Goal: Task Accomplishment & Management: Complete application form

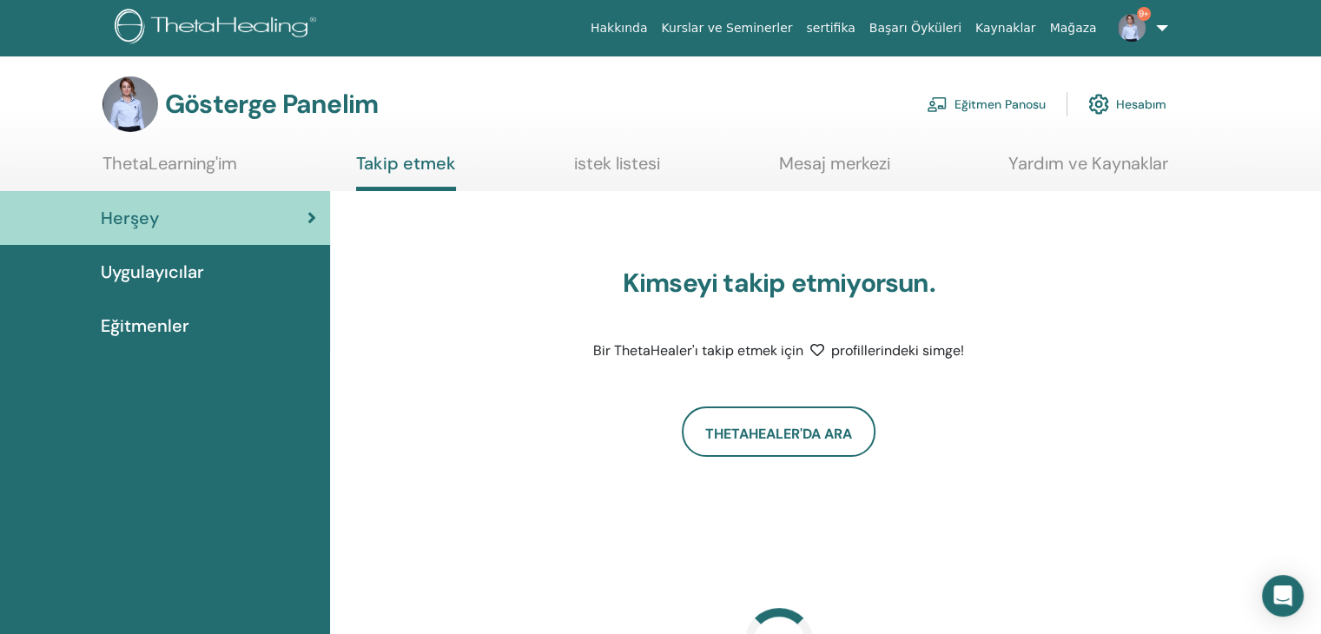
click at [976, 109] on font "Eğitmen Panosu" at bounding box center [999, 105] width 91 height 16
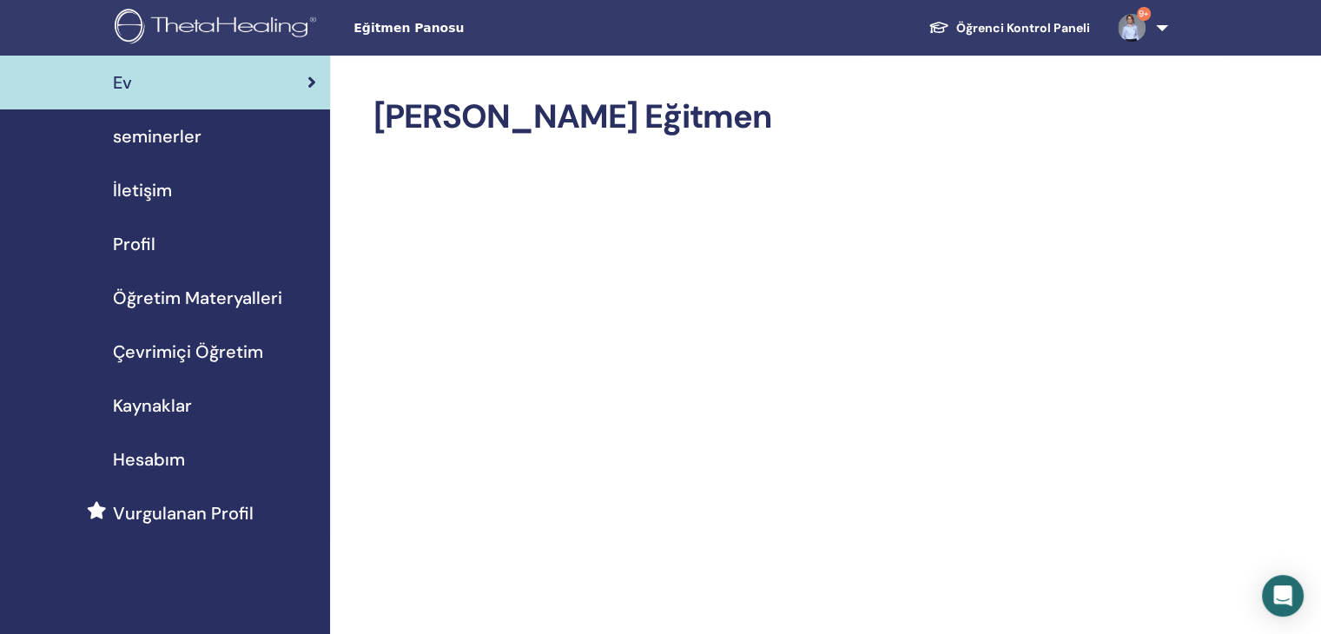
click at [155, 143] on span "seminerler" at bounding box center [157, 136] width 89 height 26
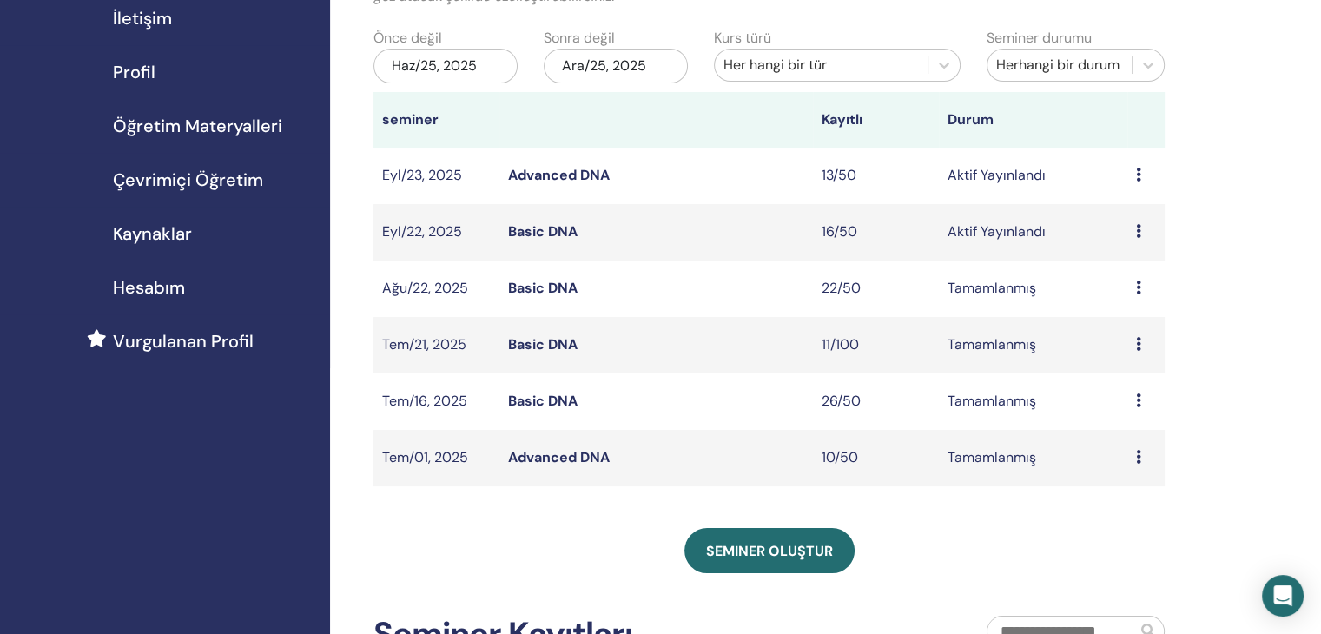
scroll to position [174, 0]
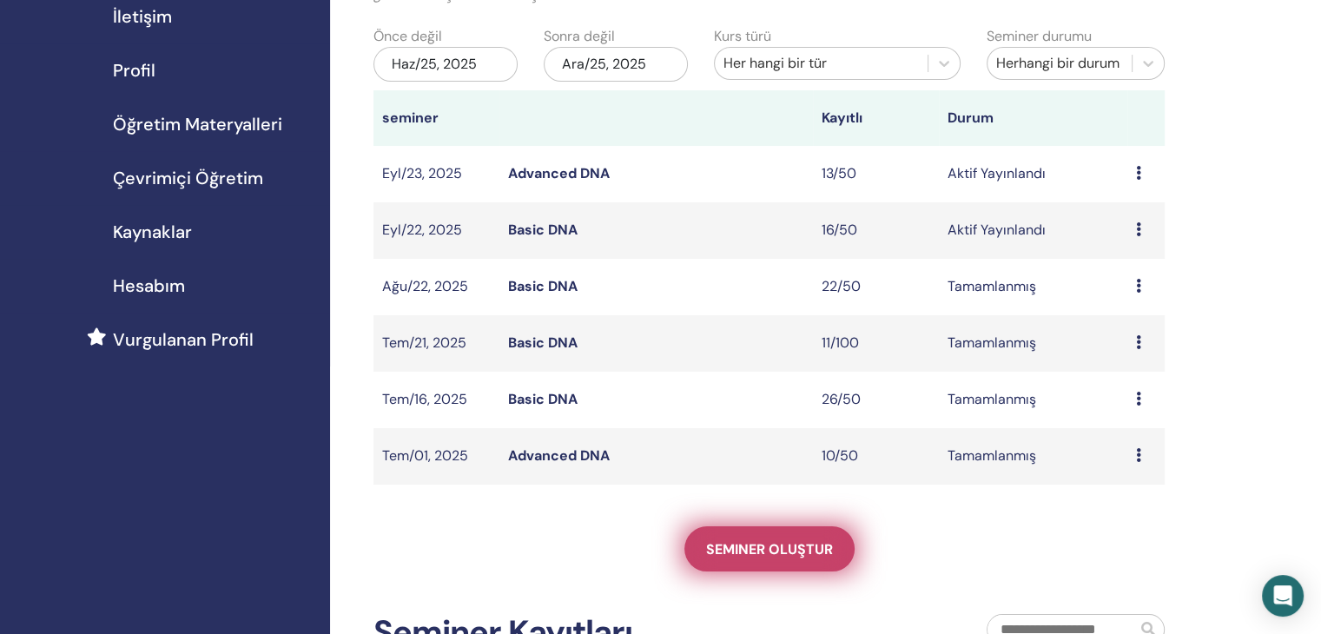
click at [764, 547] on span "Seminer oluştur" at bounding box center [769, 549] width 127 height 18
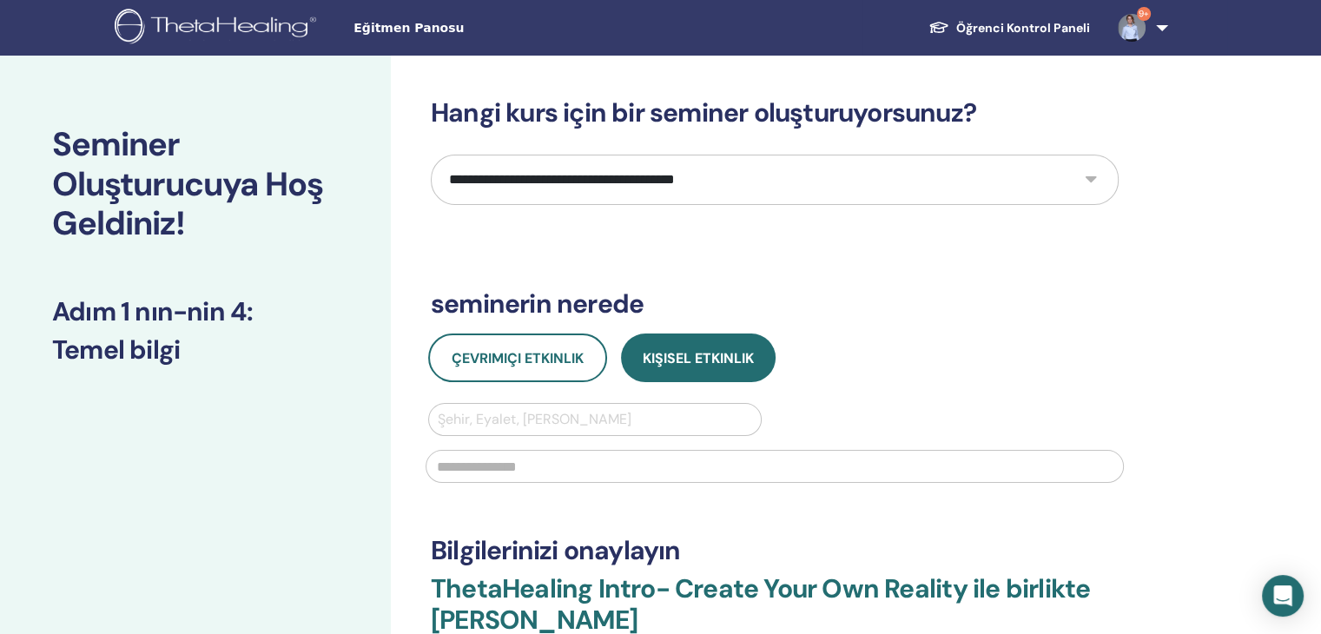
click at [666, 179] on select "**********" at bounding box center [775, 180] width 688 height 50
select select "*"
click at [431, 155] on select "**********" at bounding box center [775, 180] width 688 height 50
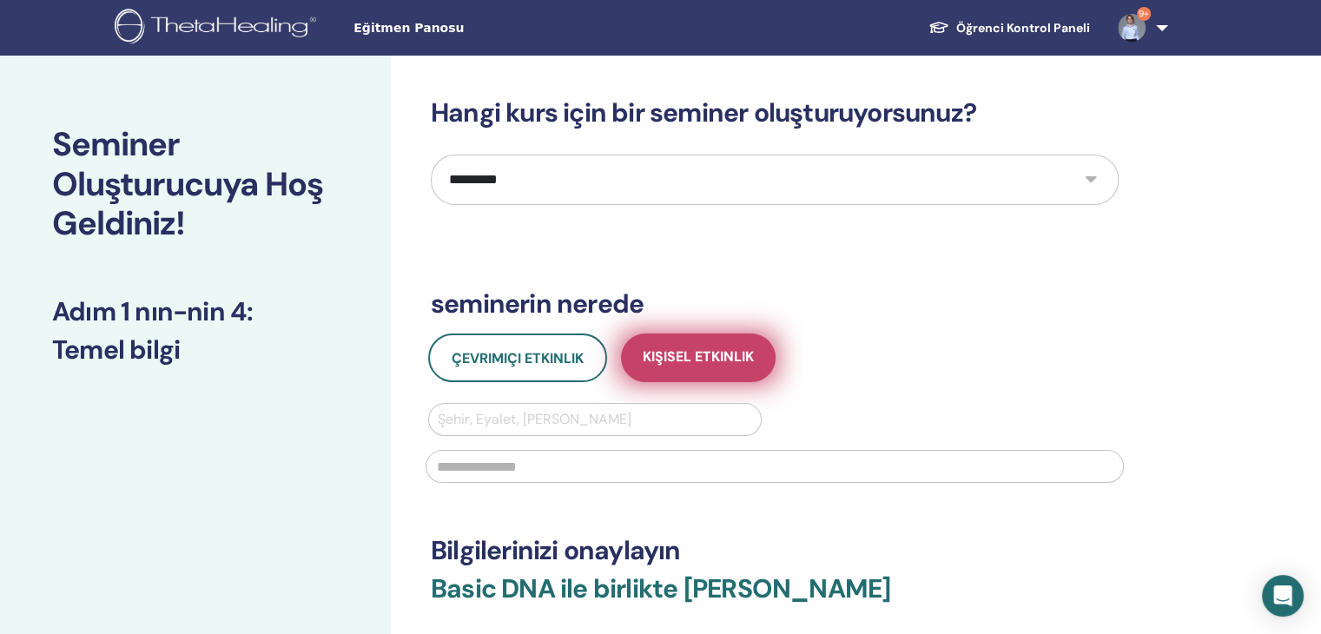
click at [681, 362] on span "Kişisel Etkinlik" at bounding box center [698, 358] width 111 height 22
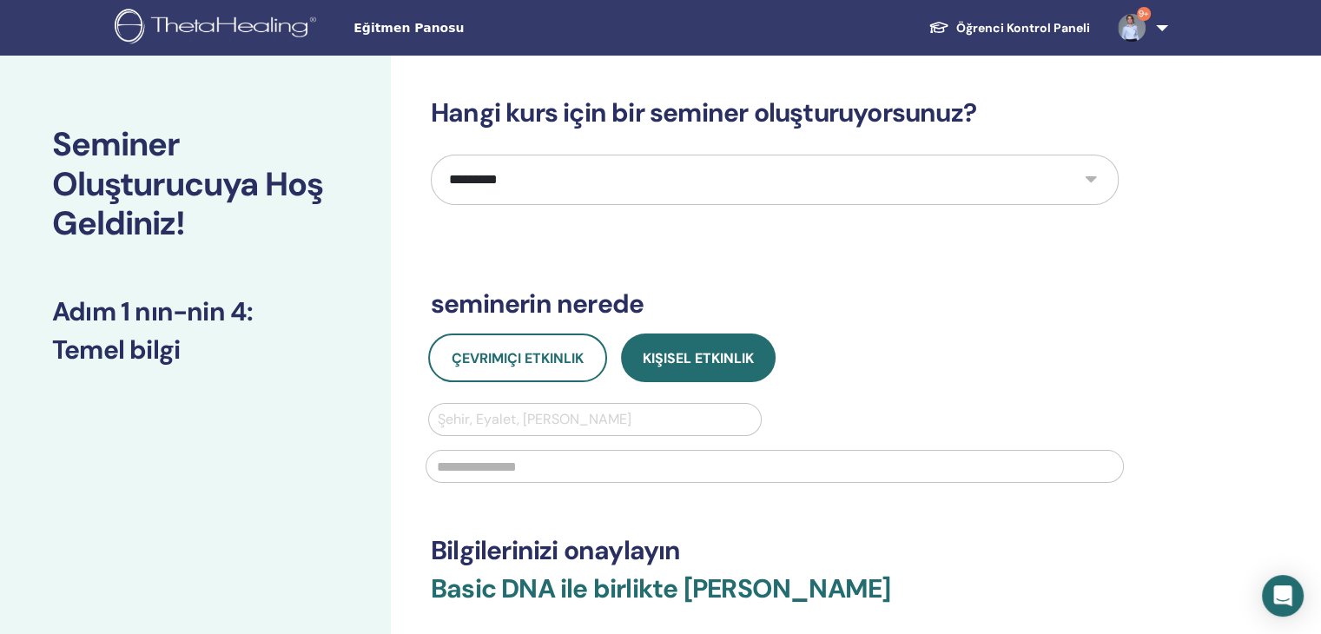
click at [624, 418] on div at bounding box center [595, 419] width 314 height 24
type input "*****"
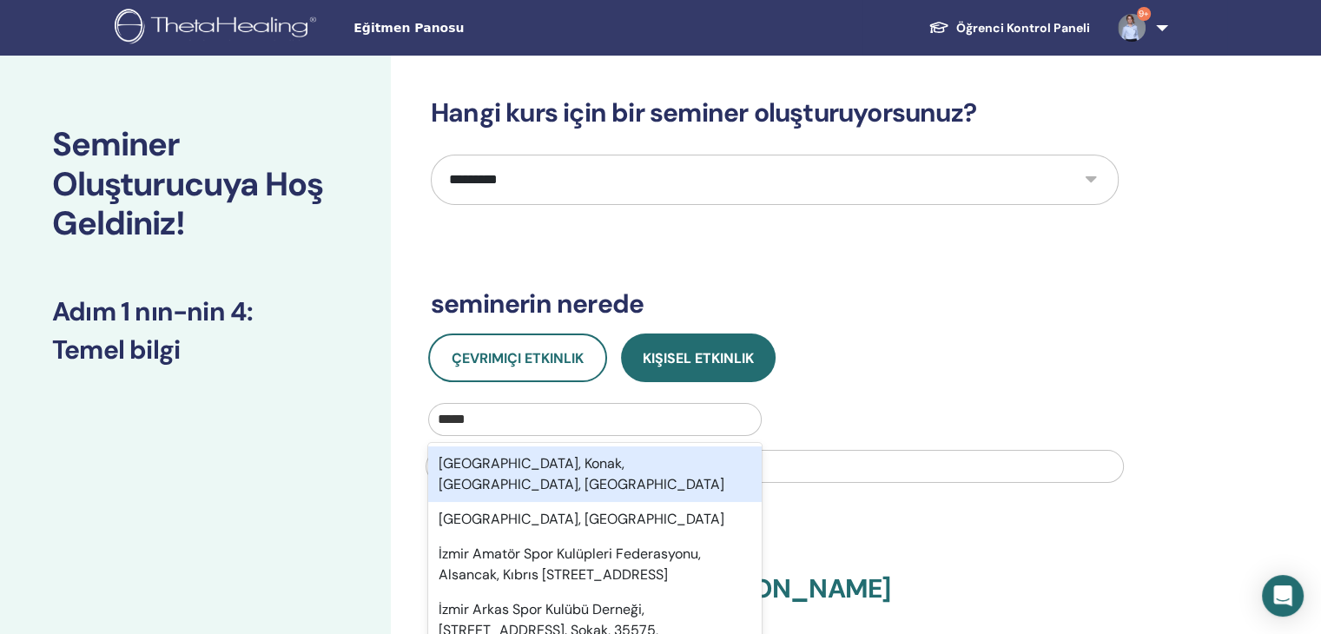
click at [531, 458] on div "[GEOGRAPHIC_DATA], Konak, [GEOGRAPHIC_DATA], [GEOGRAPHIC_DATA]" at bounding box center [594, 474] width 333 height 56
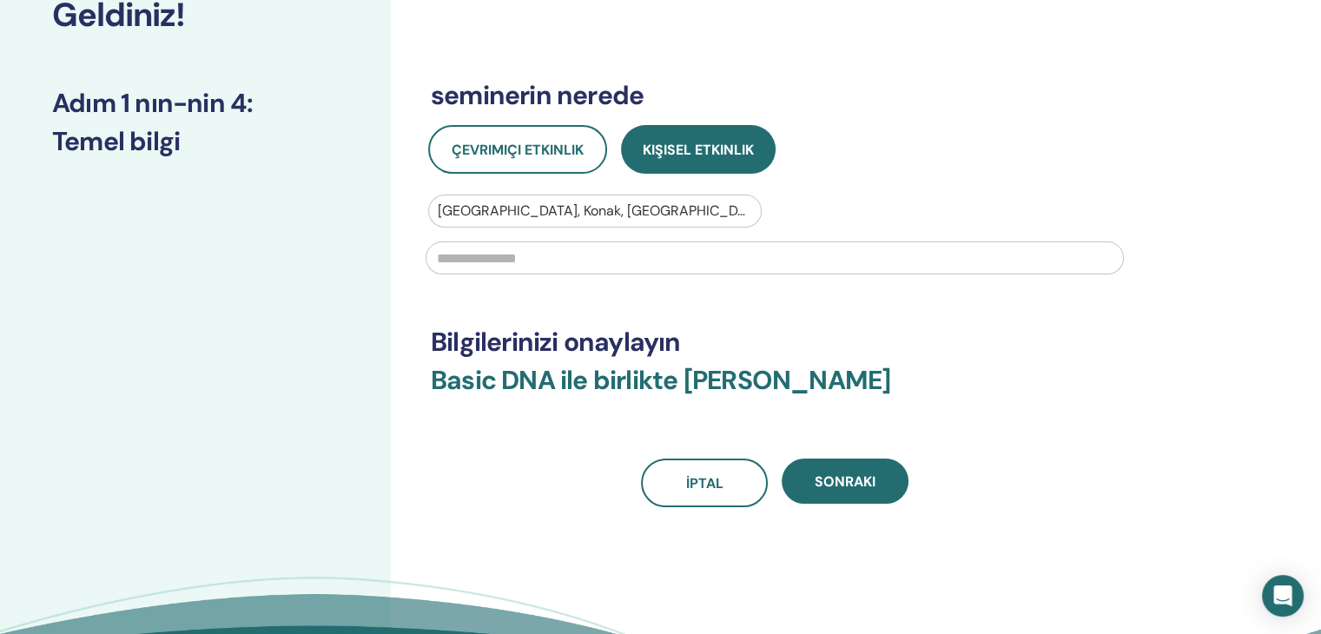
scroll to position [261, 0]
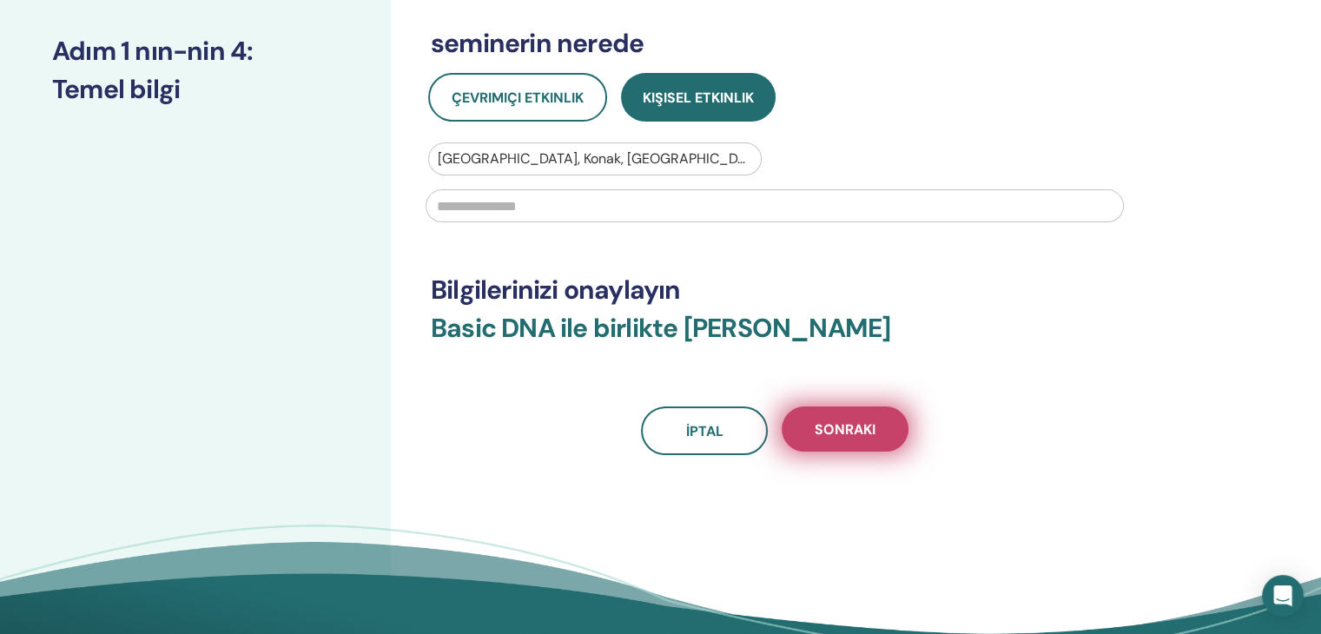
click at [861, 437] on span "Sonraki" at bounding box center [844, 429] width 61 height 18
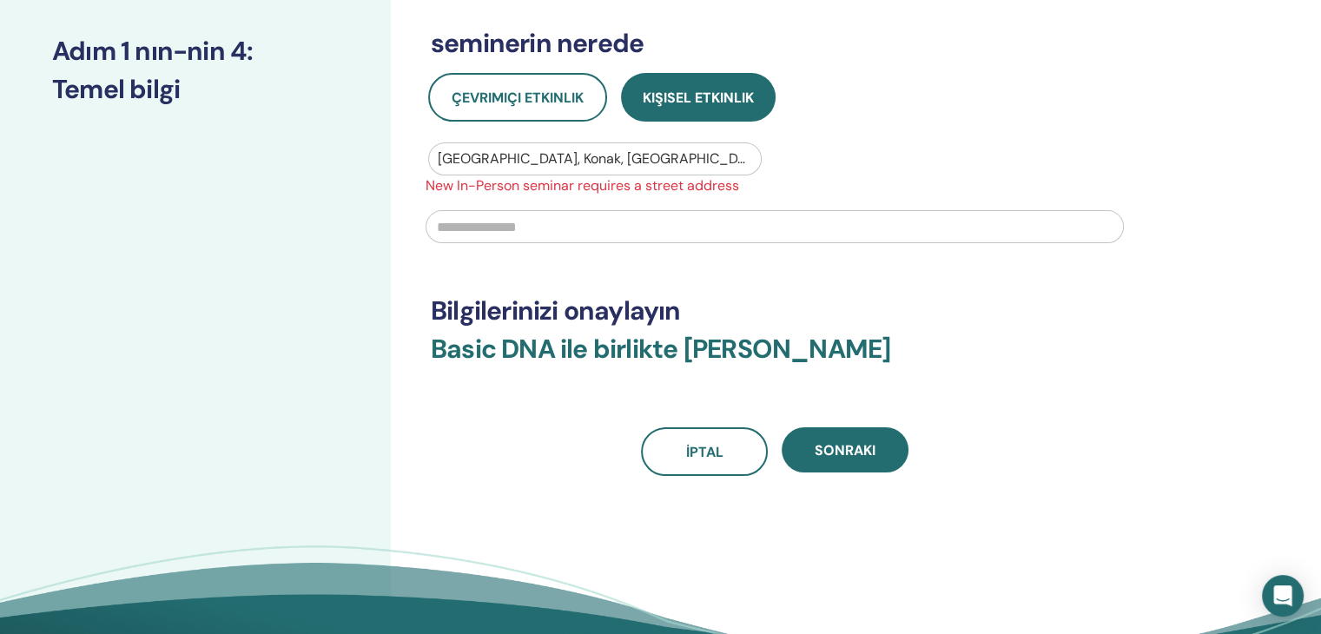
click at [568, 225] on input "text" at bounding box center [774, 226] width 698 height 33
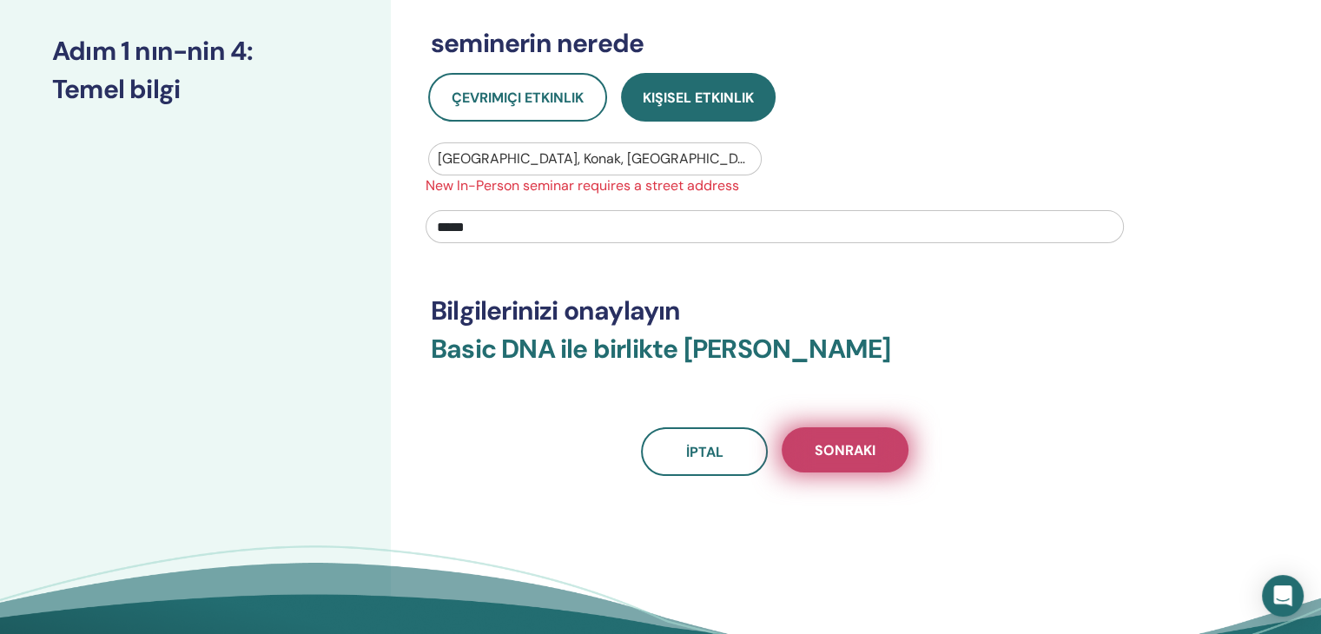
type input "*****"
click at [840, 432] on button "Sonraki" at bounding box center [845, 449] width 127 height 45
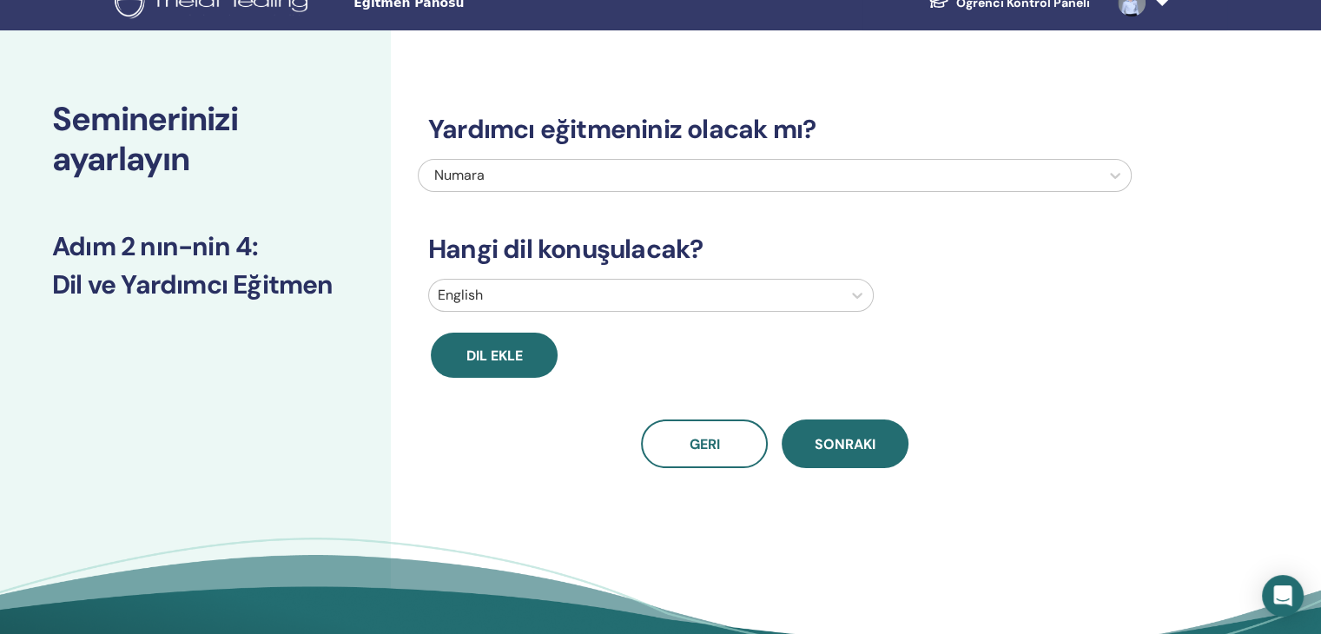
scroll to position [0, 0]
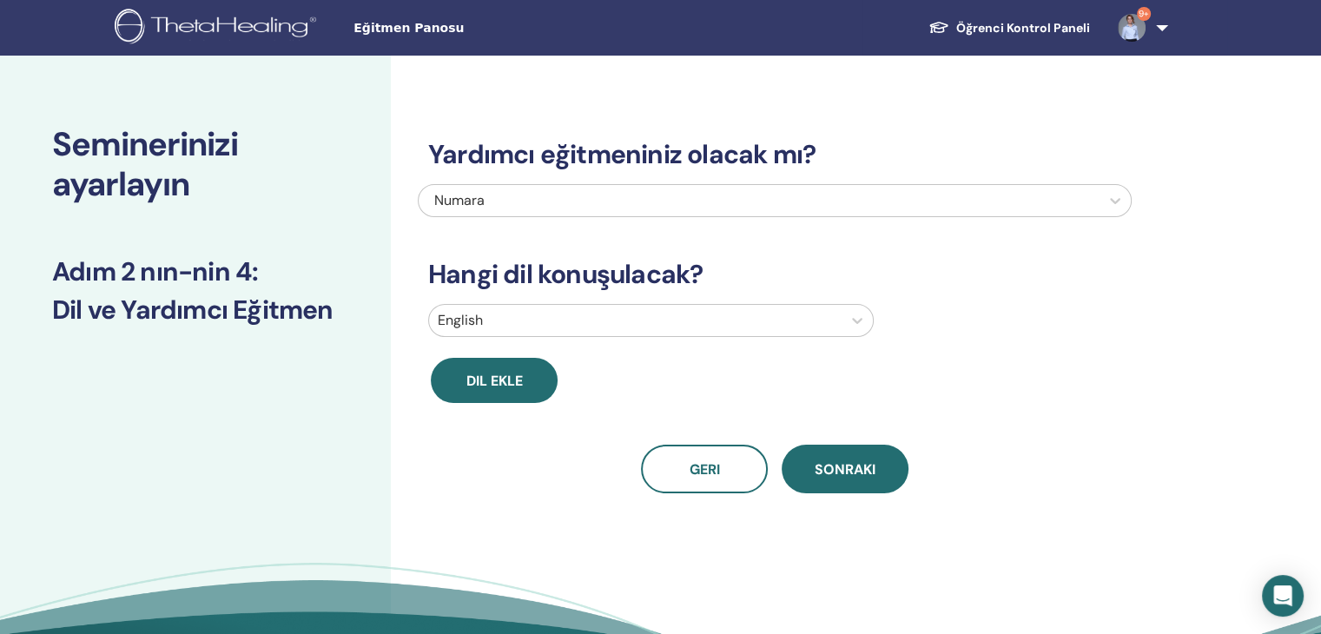
click at [746, 320] on div at bounding box center [635, 320] width 395 height 24
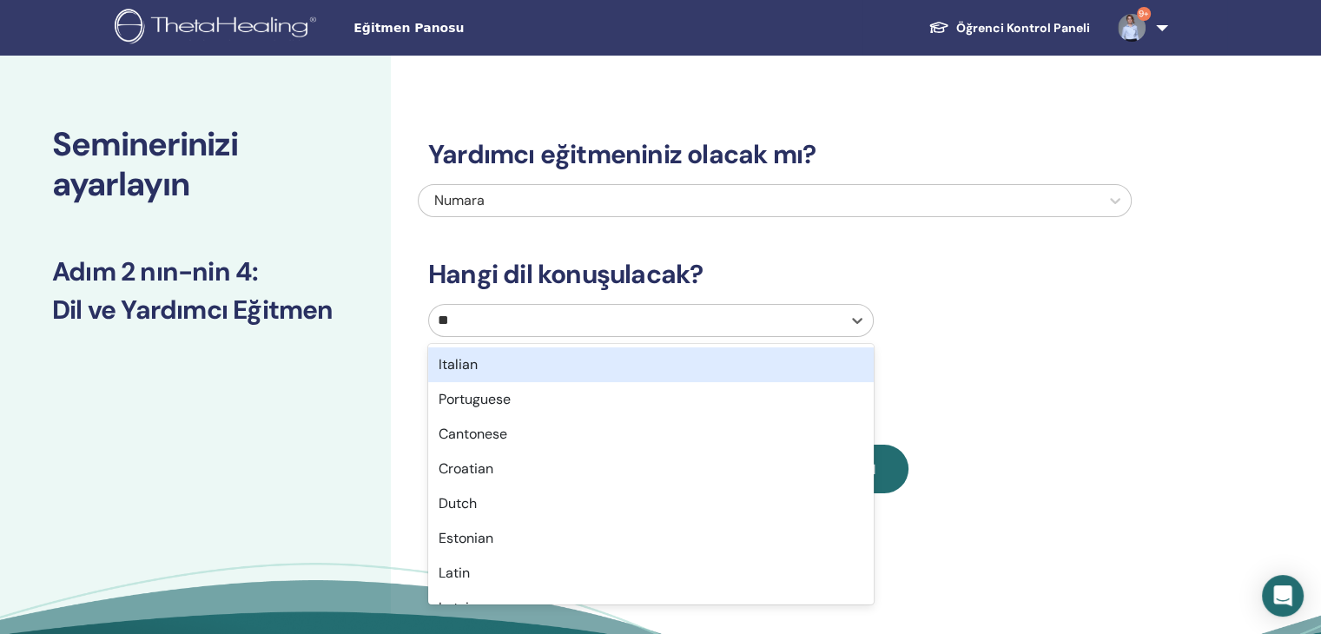
type input "***"
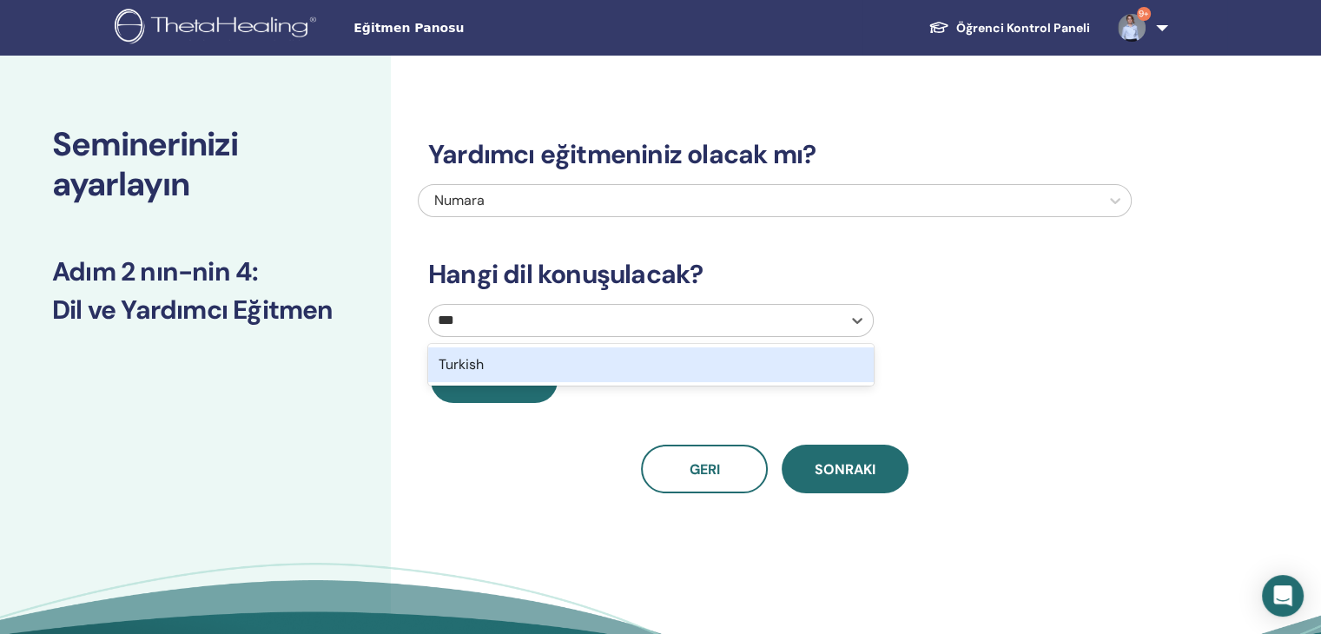
click at [676, 376] on div "Turkish" at bounding box center [650, 364] width 445 height 35
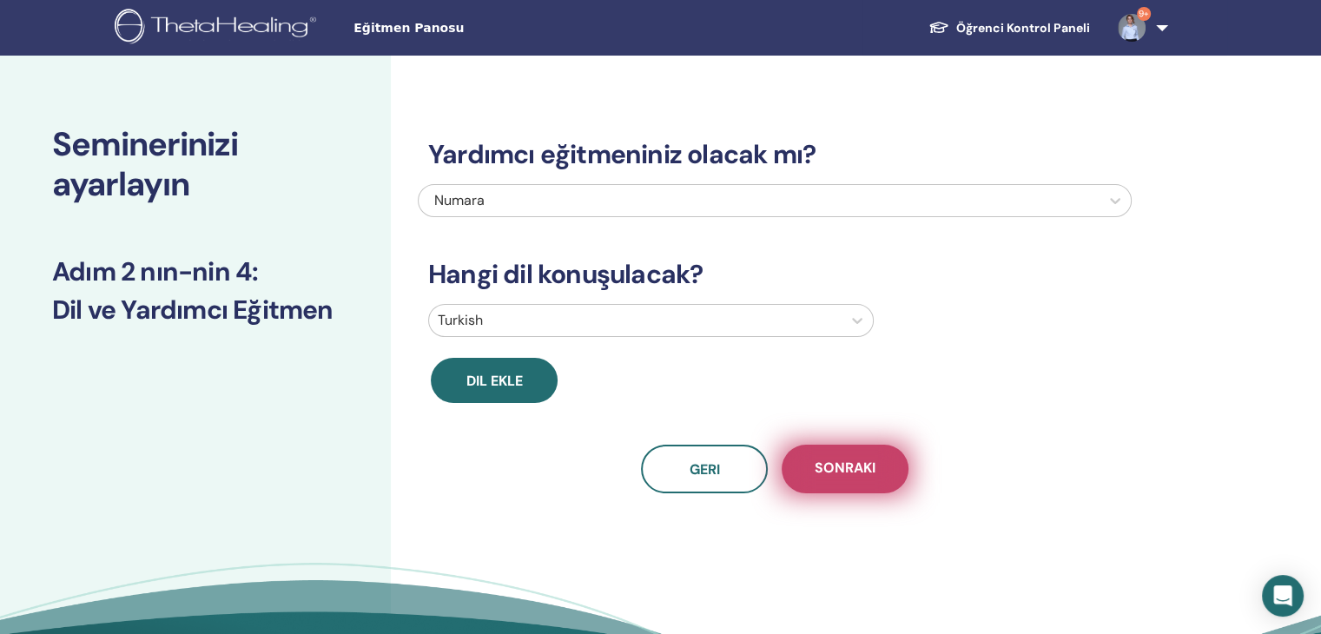
click at [867, 480] on button "Sonraki" at bounding box center [845, 469] width 127 height 49
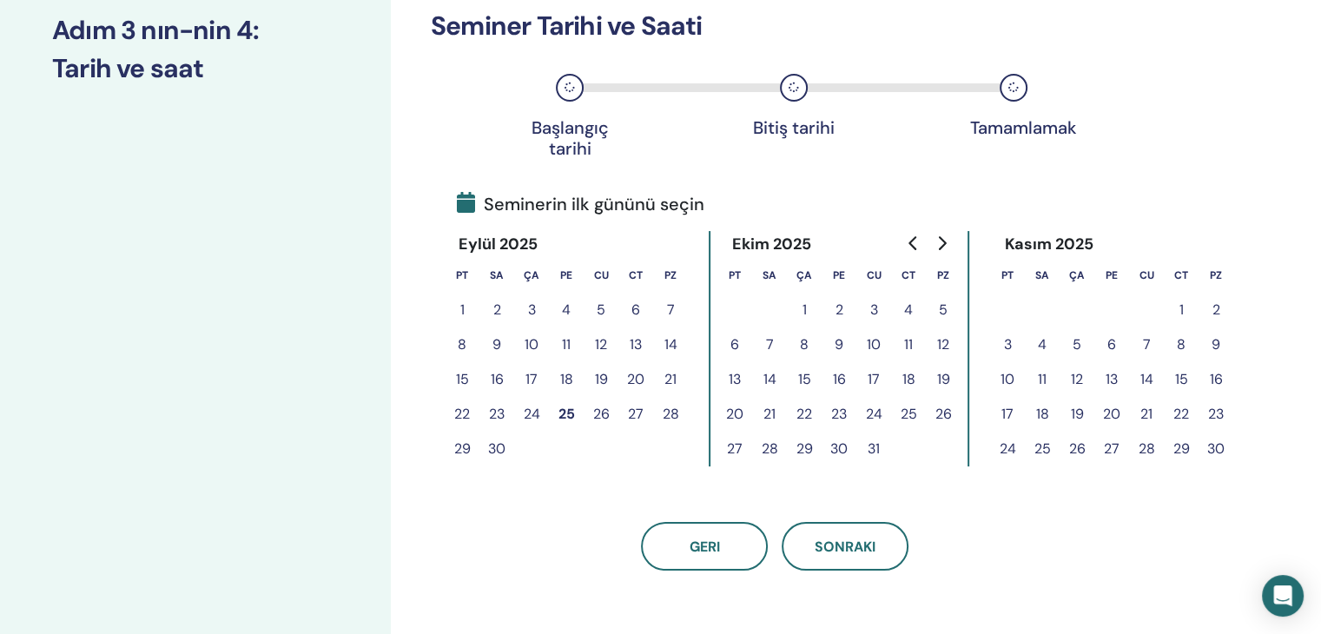
scroll to position [261, 0]
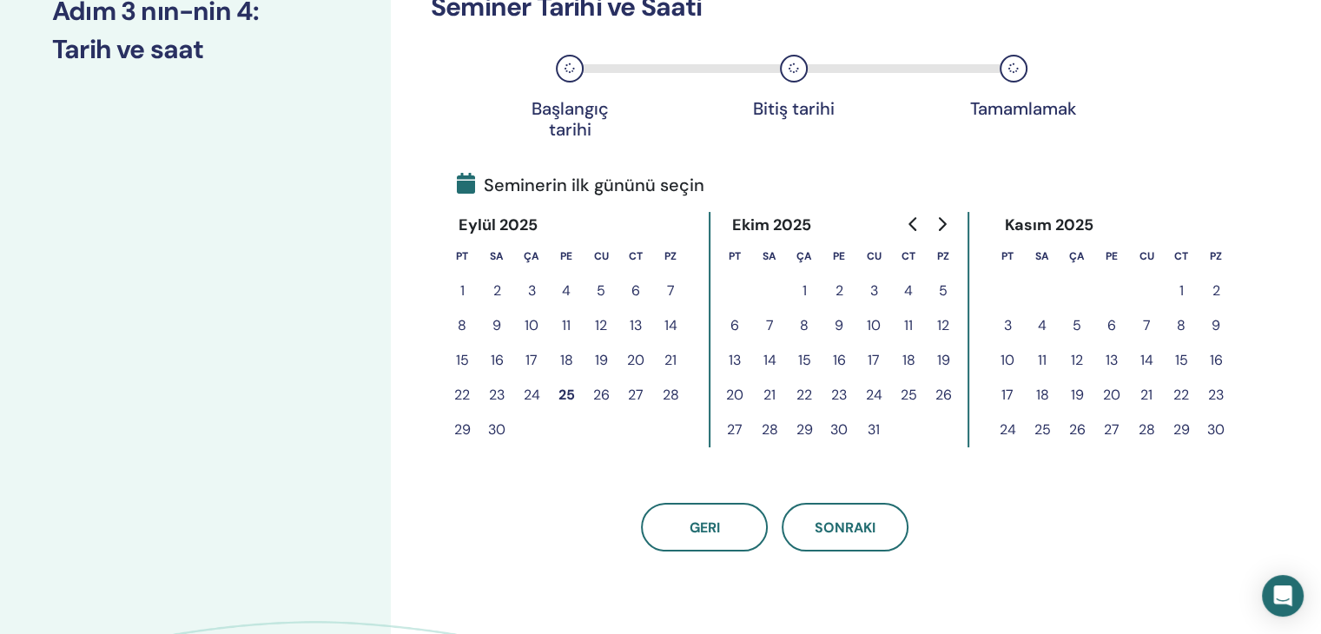
click at [635, 392] on button "27" at bounding box center [635, 395] width 35 height 35
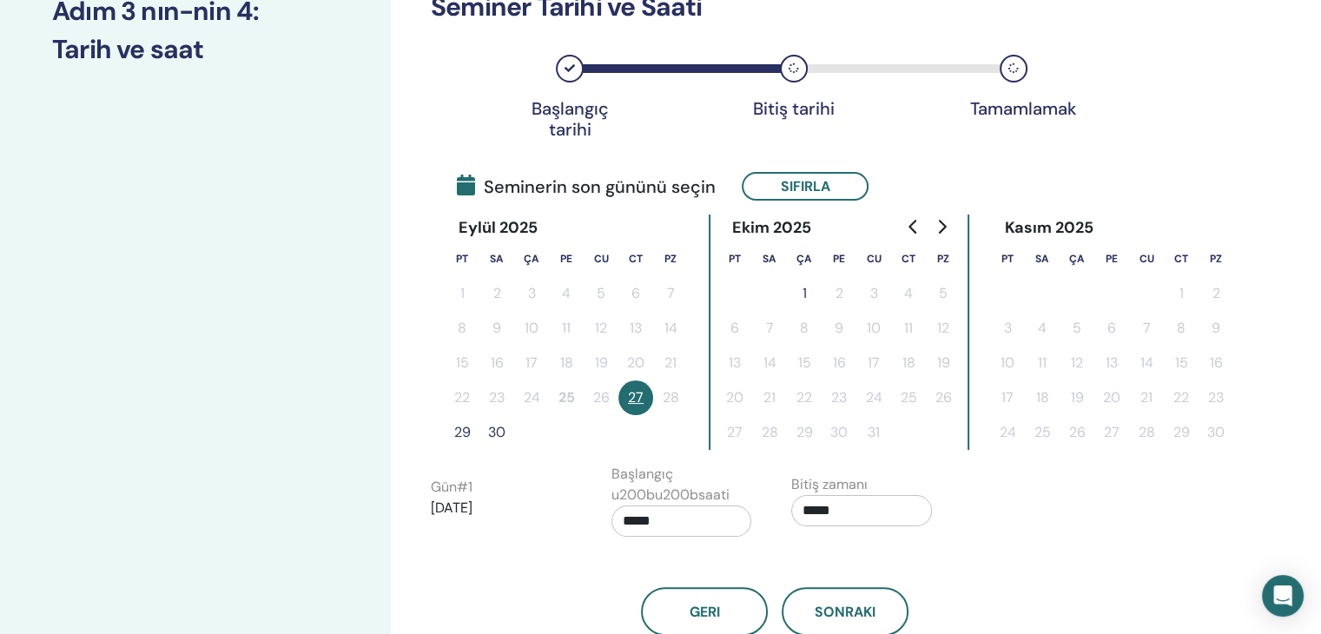
click at [498, 433] on button "30" at bounding box center [496, 432] width 35 height 35
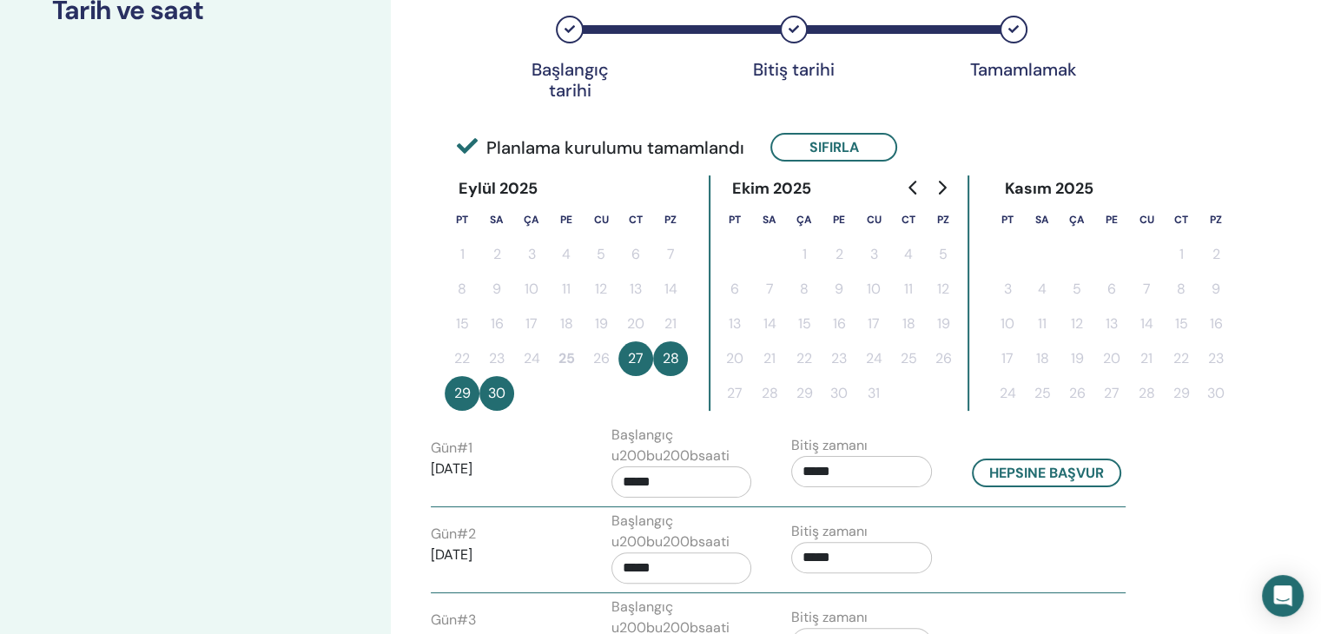
scroll to position [347, 0]
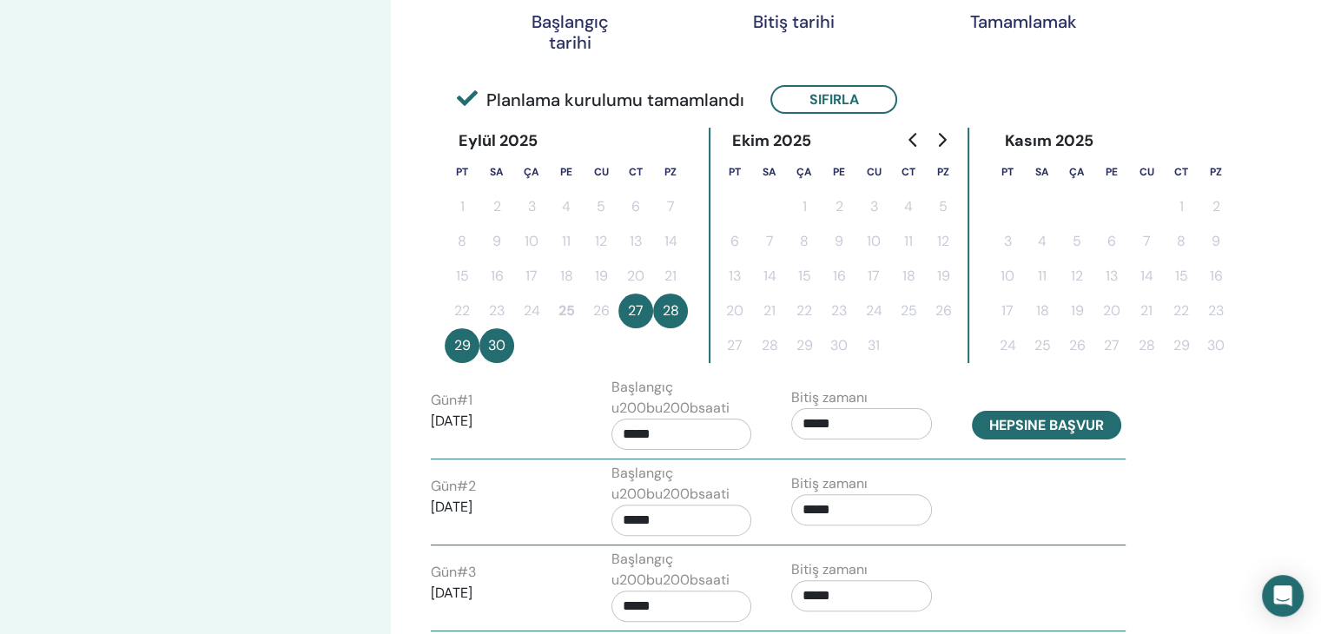
click at [1011, 424] on button "Hepsine başvur" at bounding box center [1046, 425] width 149 height 29
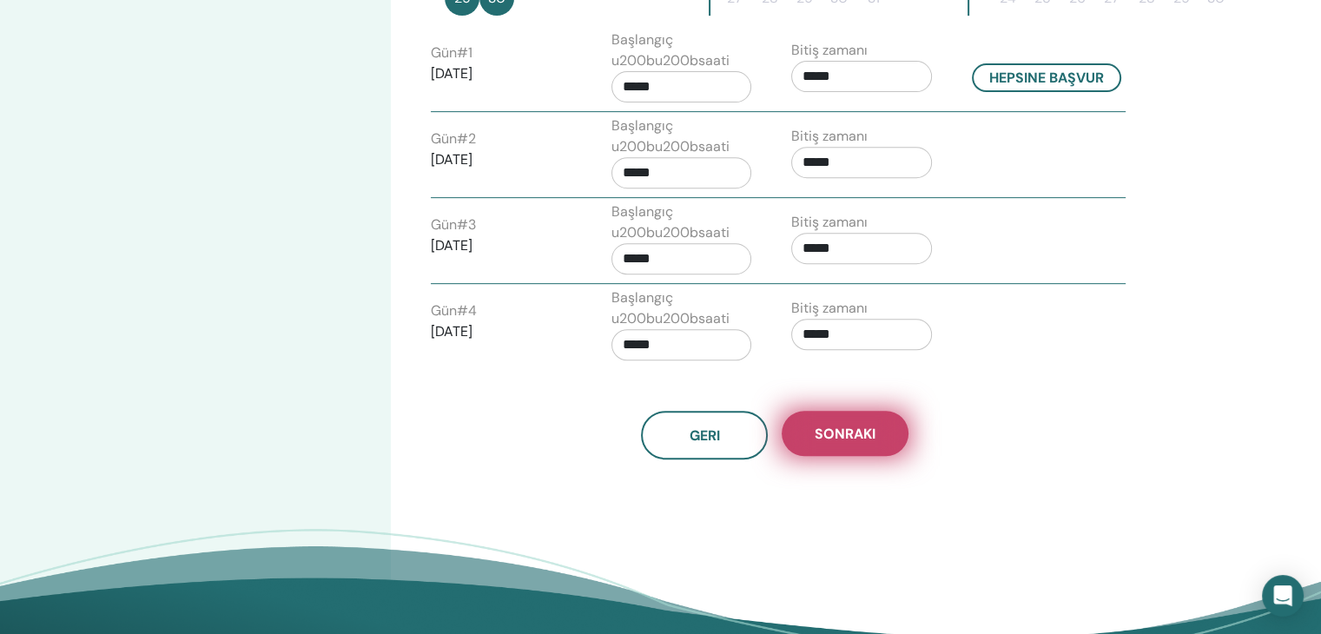
click at [854, 425] on span "Sonraki" at bounding box center [844, 434] width 61 height 18
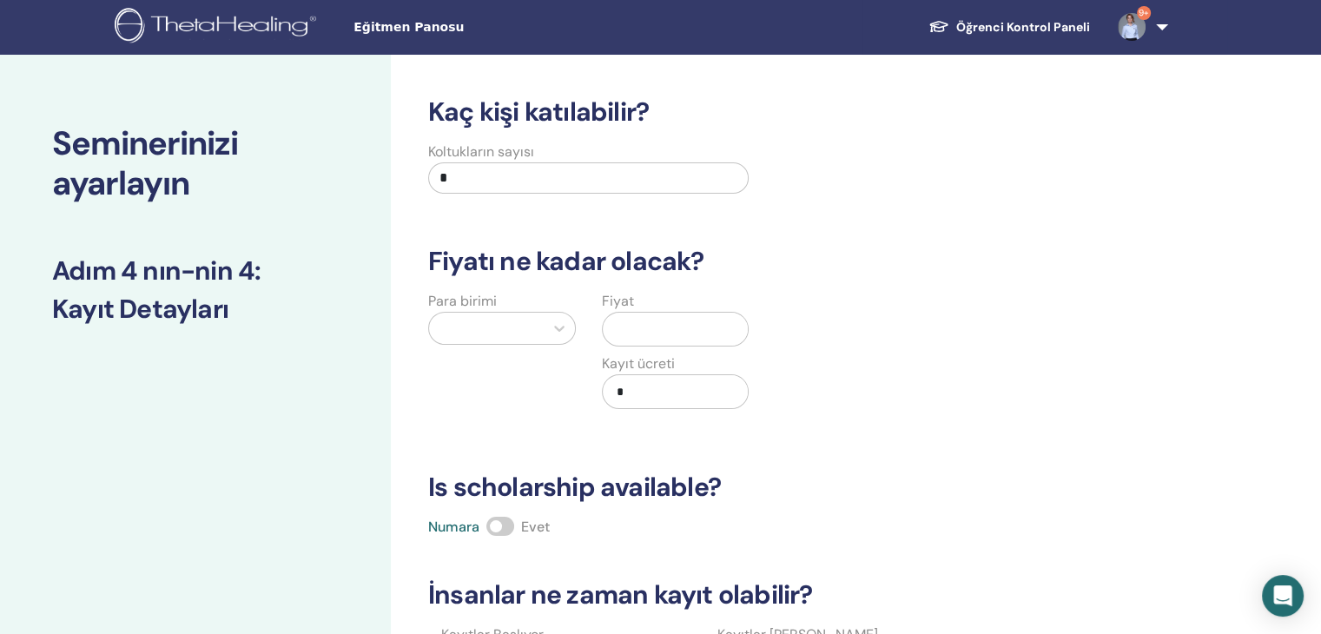
scroll to position [0, 0]
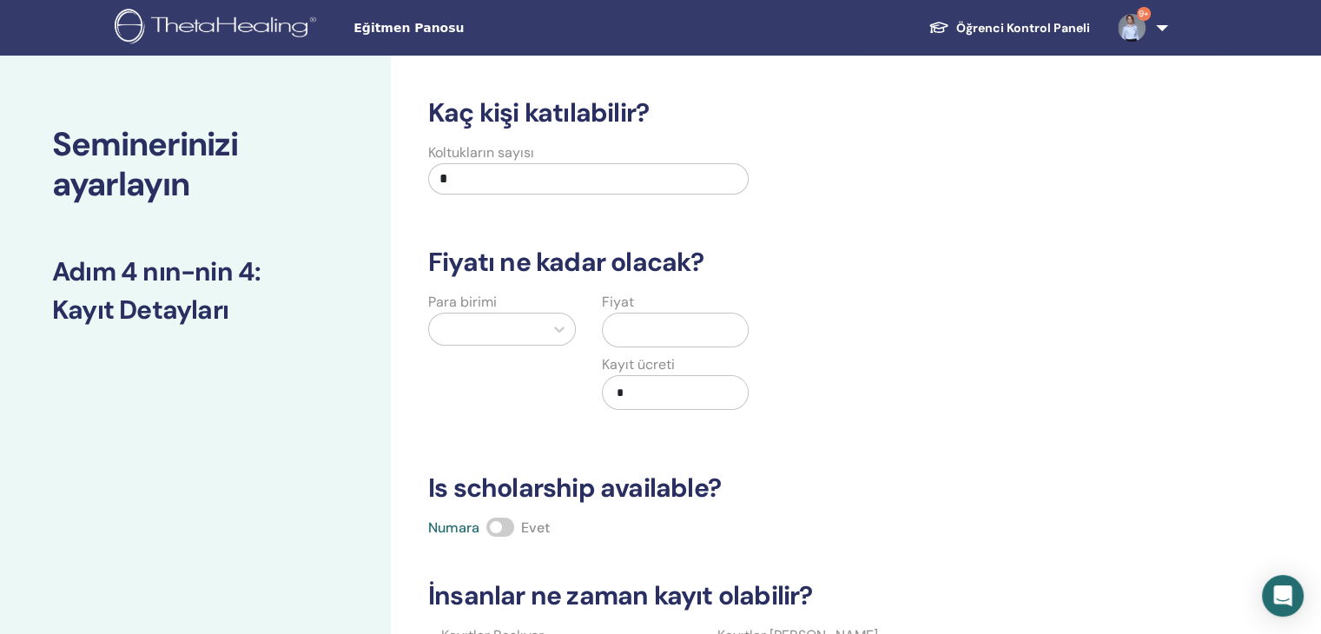
drag, startPoint x: 465, startPoint y: 182, endPoint x: 356, endPoint y: 179, distance: 109.5
click at [356, 179] on div "Seminerinizi ayarlayın Adım 4 nın-nin 4 : Kayıt Detayları Kaç kişi katılabilir?…" at bounding box center [660, 545] width 1321 height 978
type input "**"
click at [554, 333] on icon at bounding box center [559, 328] width 17 height 17
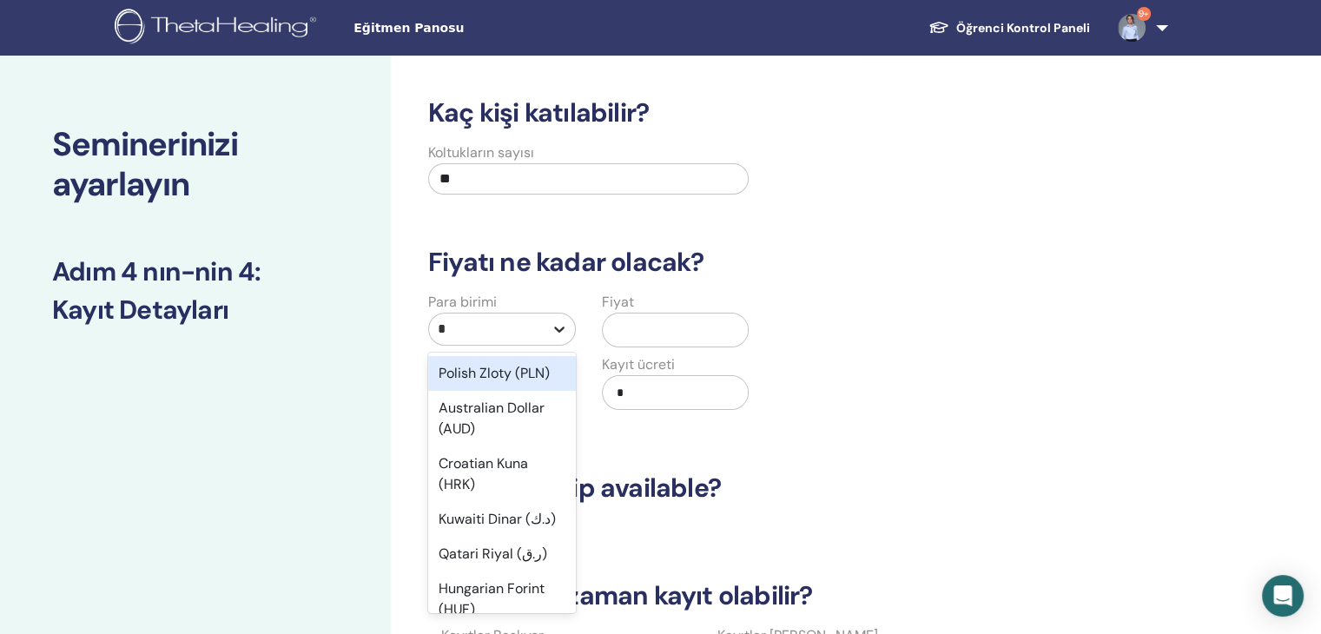
type input "**"
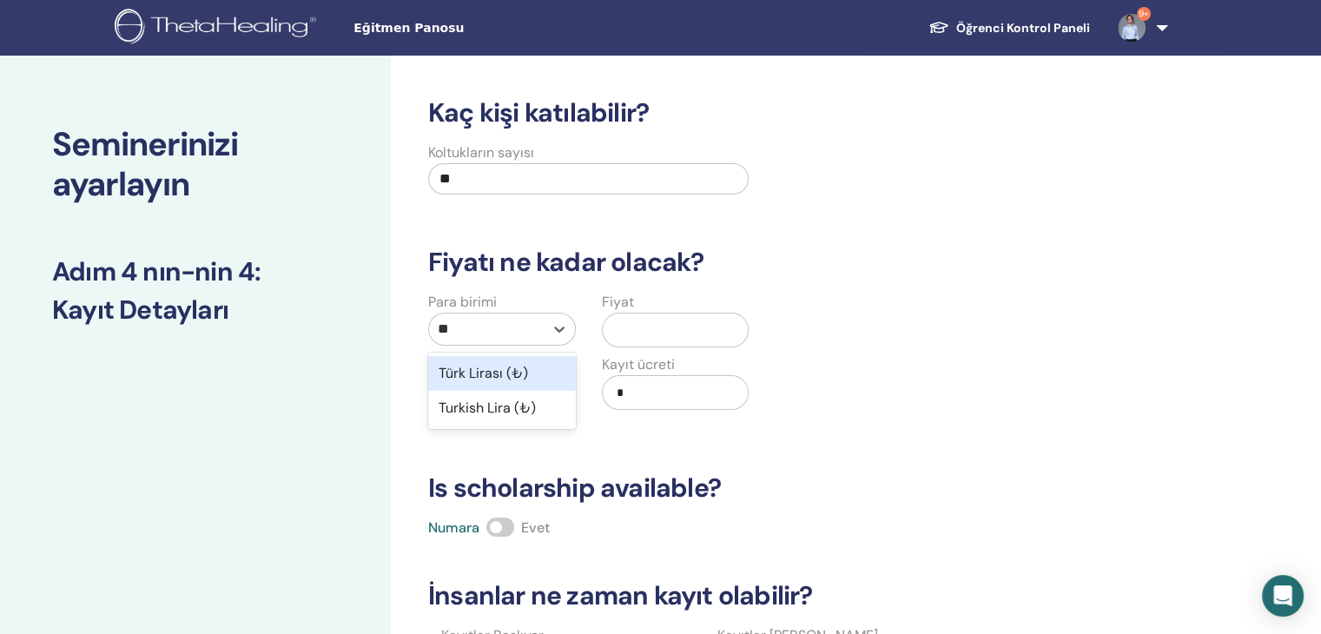
click at [511, 371] on div "Türk Lirası (₺)" at bounding box center [502, 373] width 148 height 35
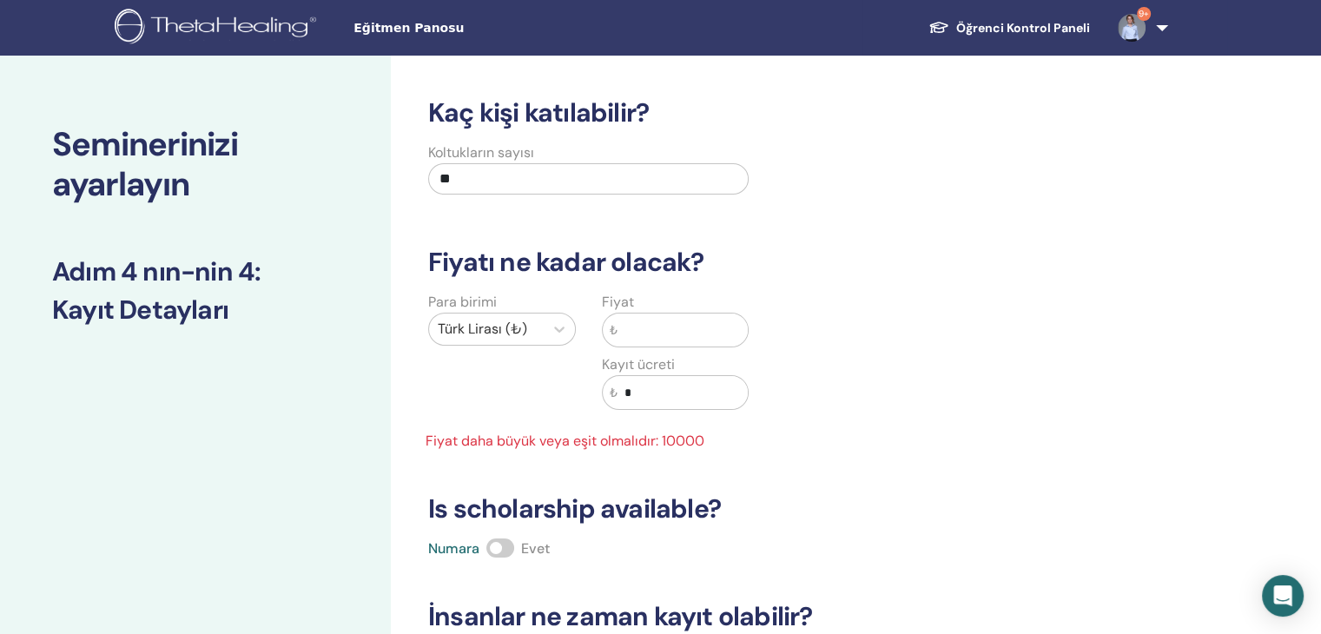
click at [650, 333] on input "text" at bounding box center [682, 329] width 131 height 33
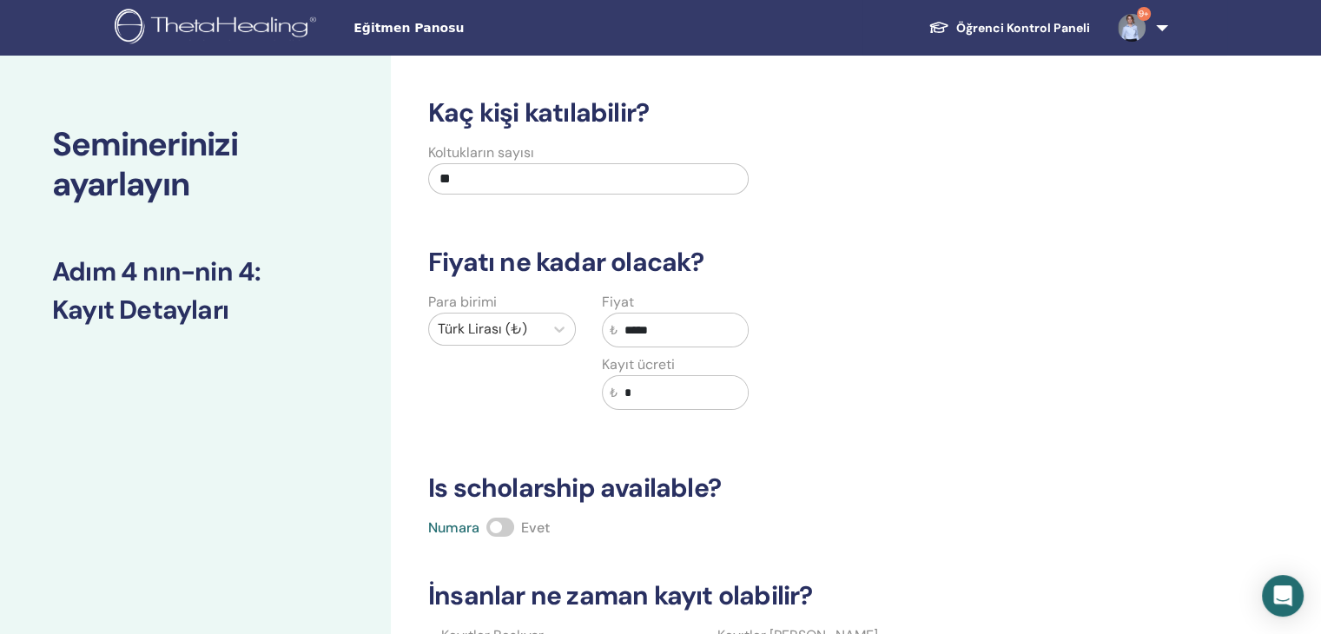
type input "*****"
drag, startPoint x: 647, startPoint y: 394, endPoint x: 605, endPoint y: 397, distance: 41.8
click at [605, 397] on div "₺ *" at bounding box center [676, 392] width 148 height 35
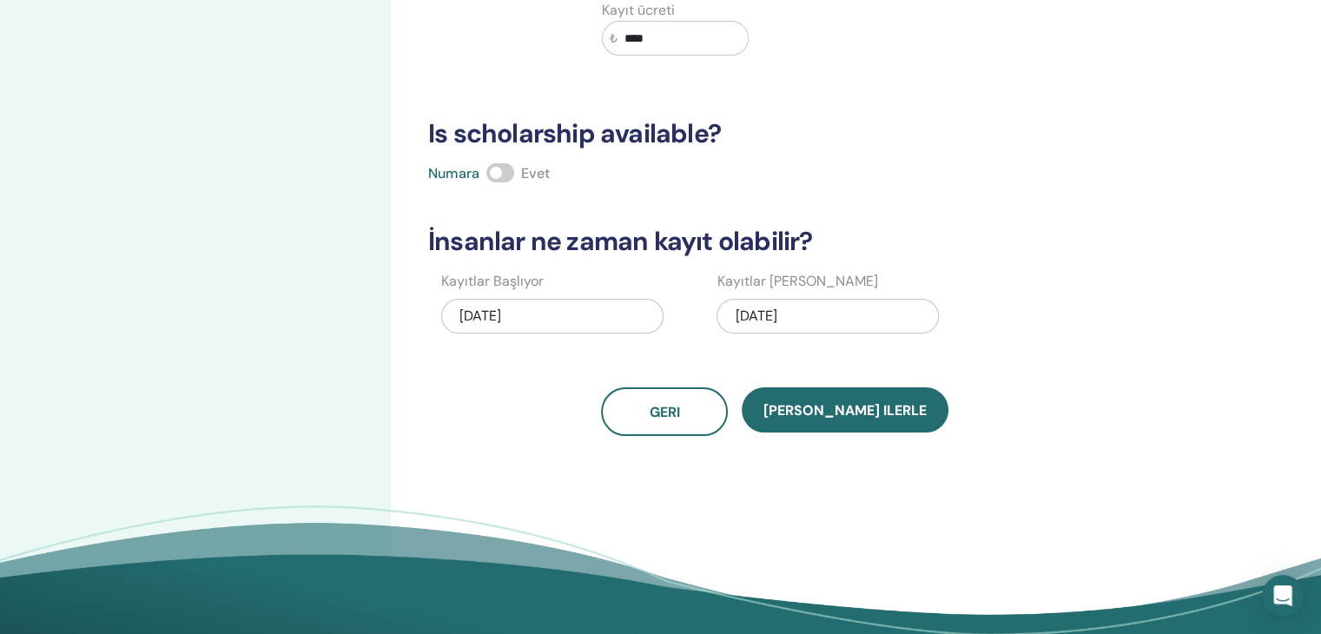
scroll to position [347, 0]
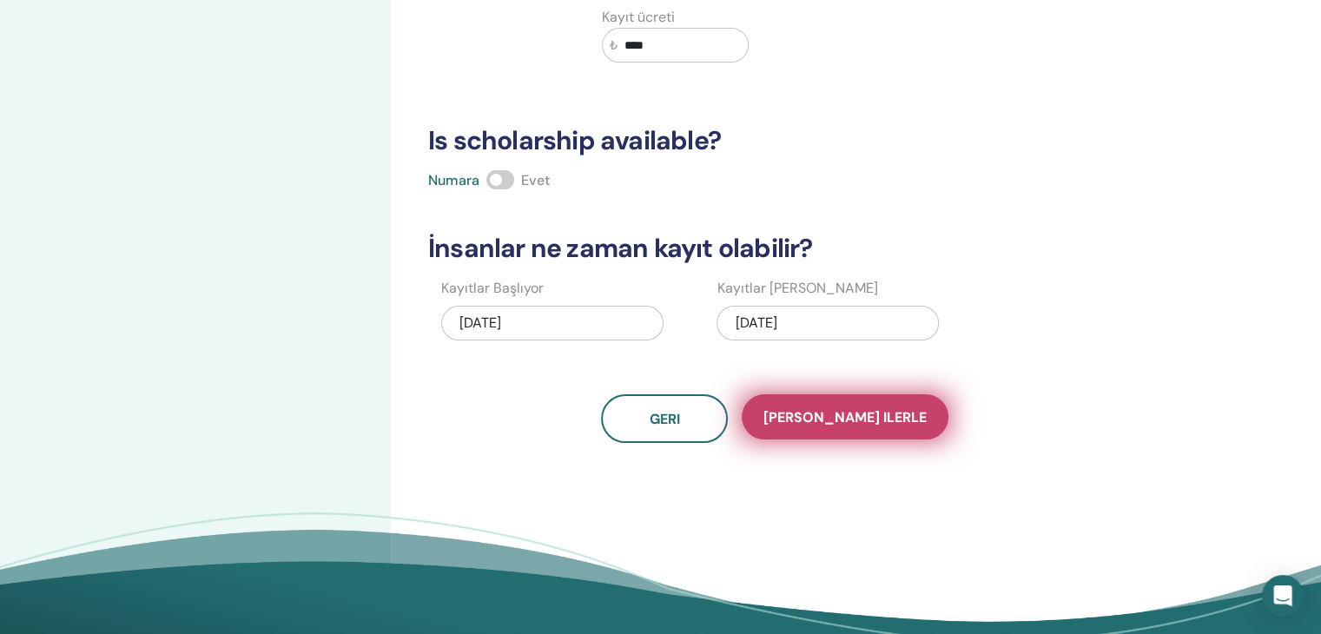
type input "****"
click at [861, 413] on span "[PERSON_NAME] ilerle" at bounding box center [844, 417] width 163 height 18
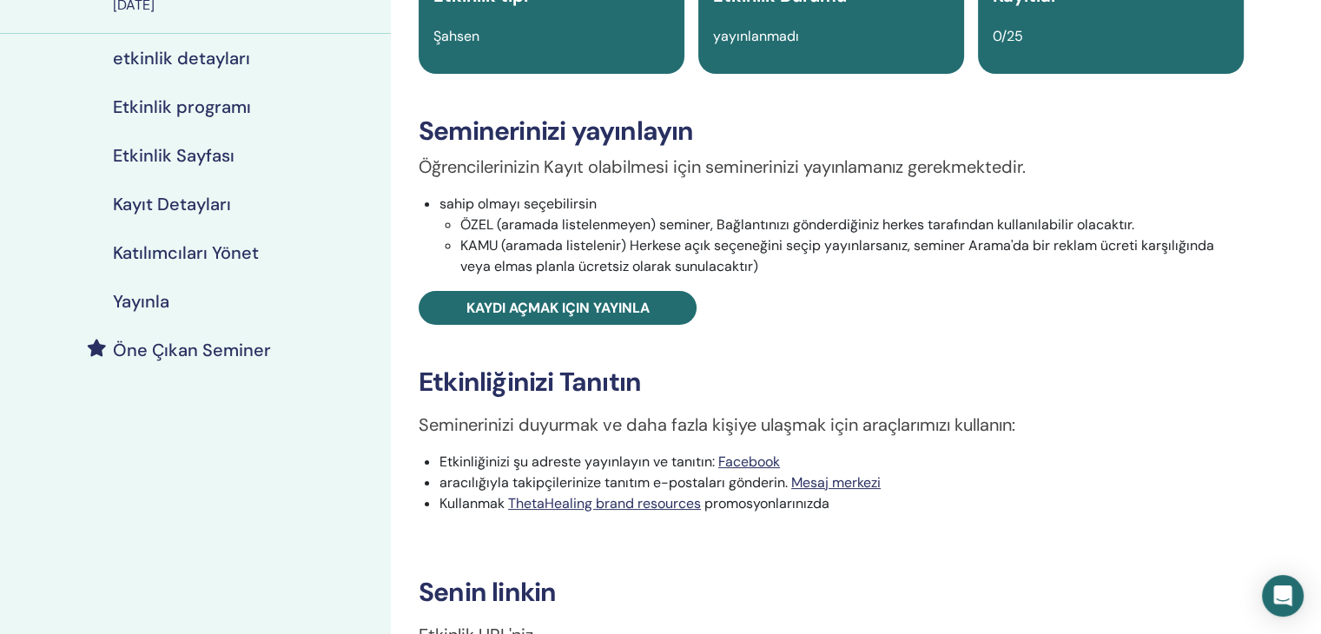
scroll to position [174, 0]
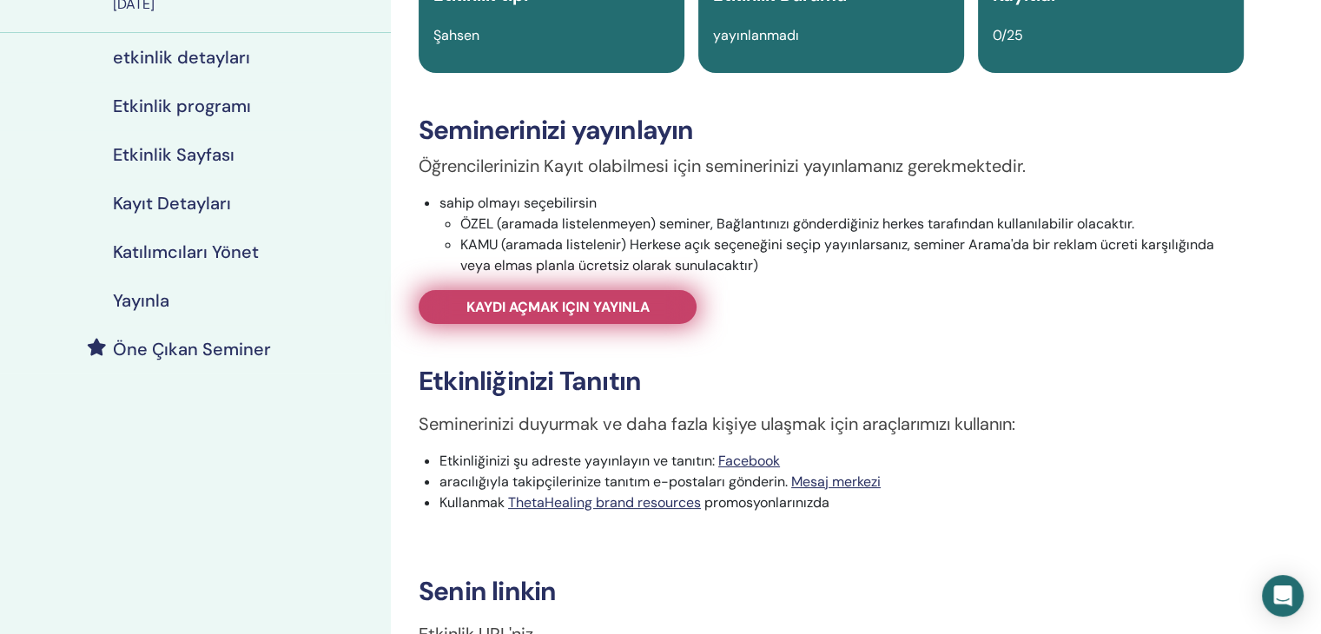
click at [616, 311] on span "Kaydı açmak için yayınla" at bounding box center [557, 307] width 183 height 18
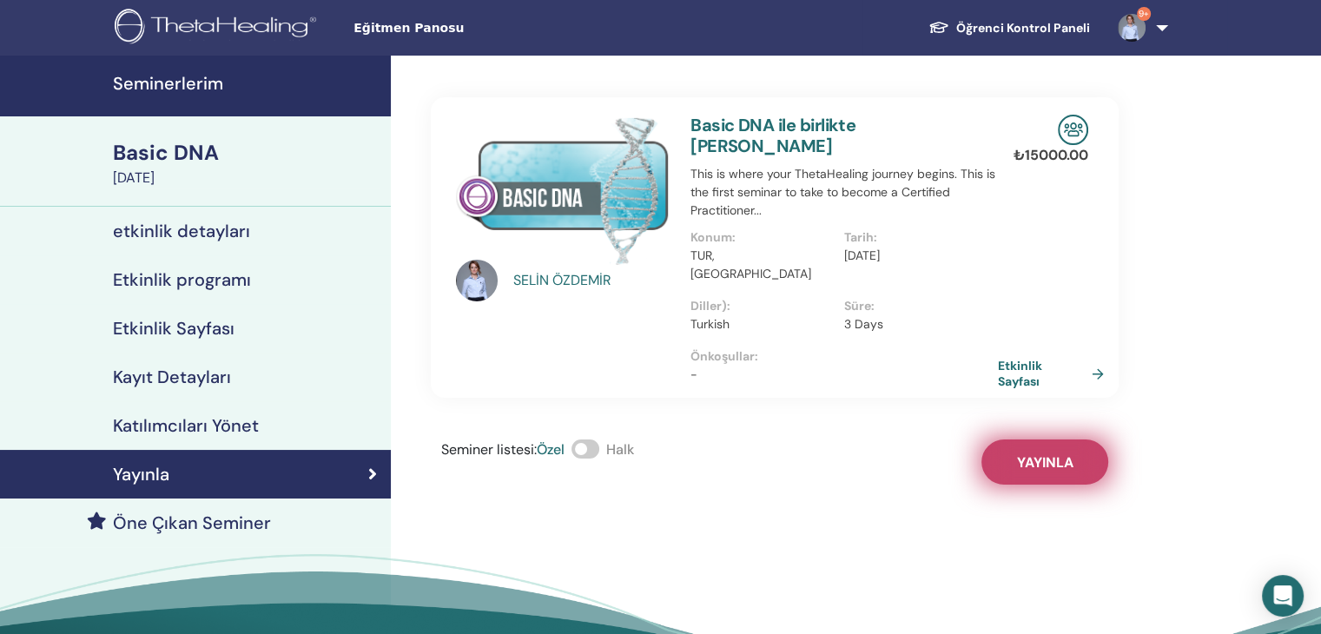
click at [1054, 453] on span "Yayınla" at bounding box center [1045, 462] width 56 height 18
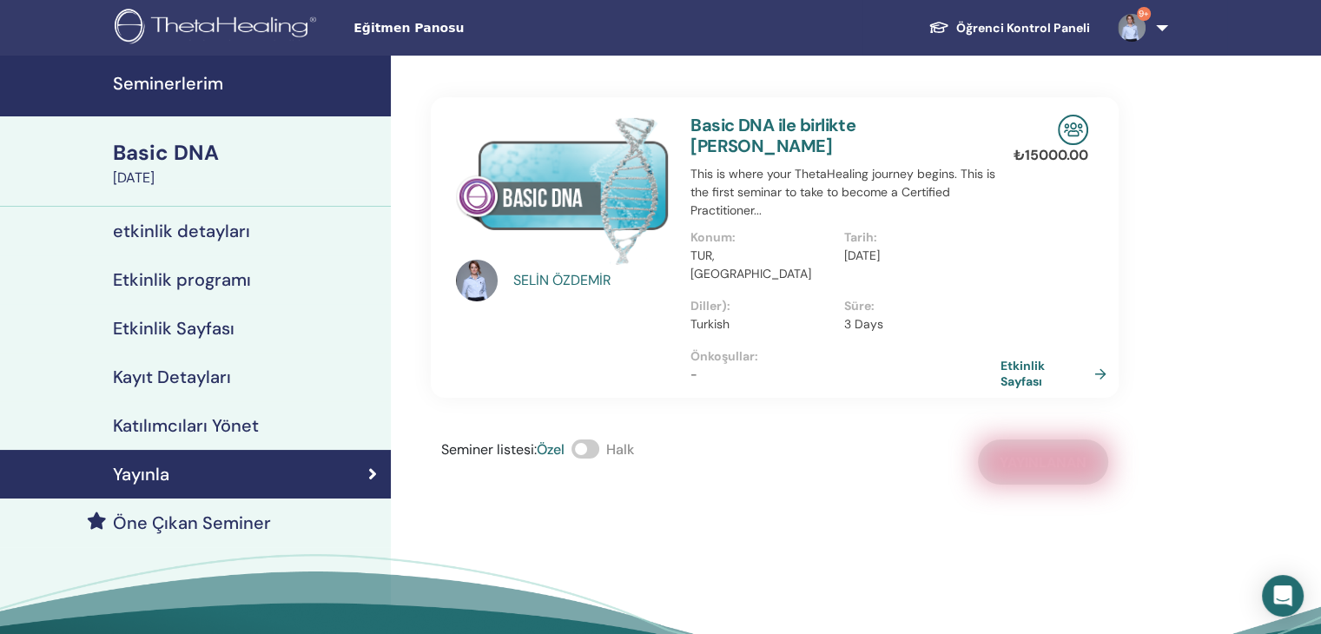
click at [1019, 358] on link "Etkinlik Sayfası" at bounding box center [1056, 373] width 113 height 31
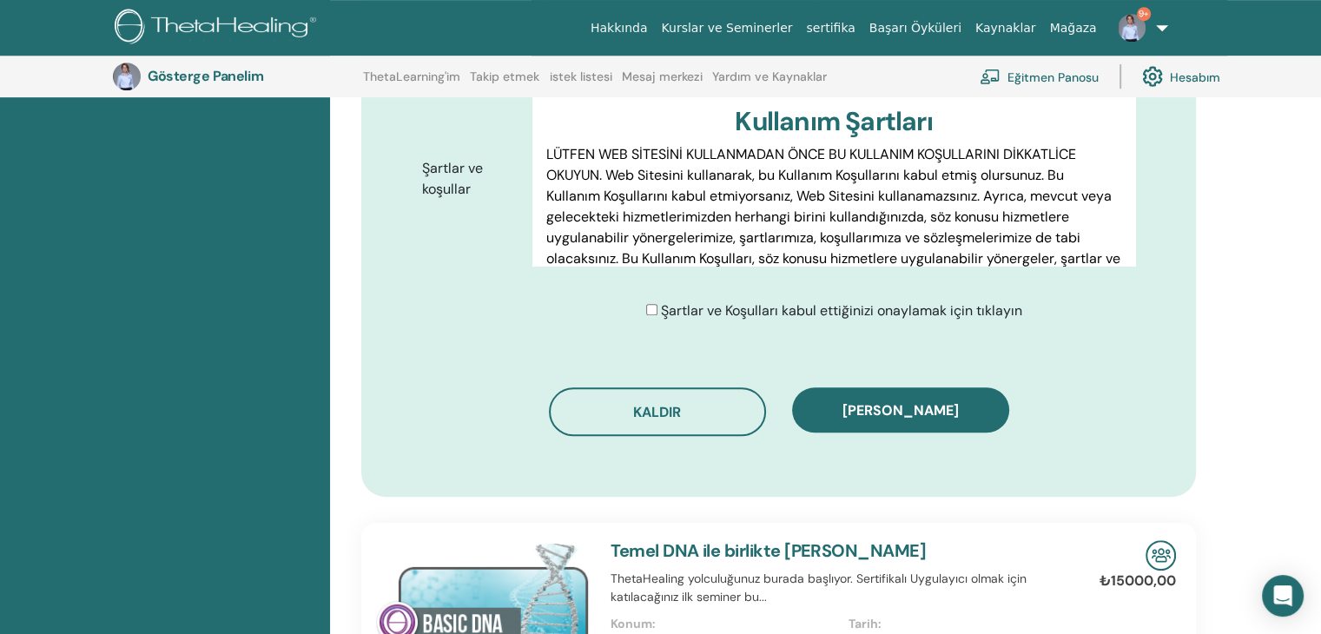
scroll to position [910, 0]
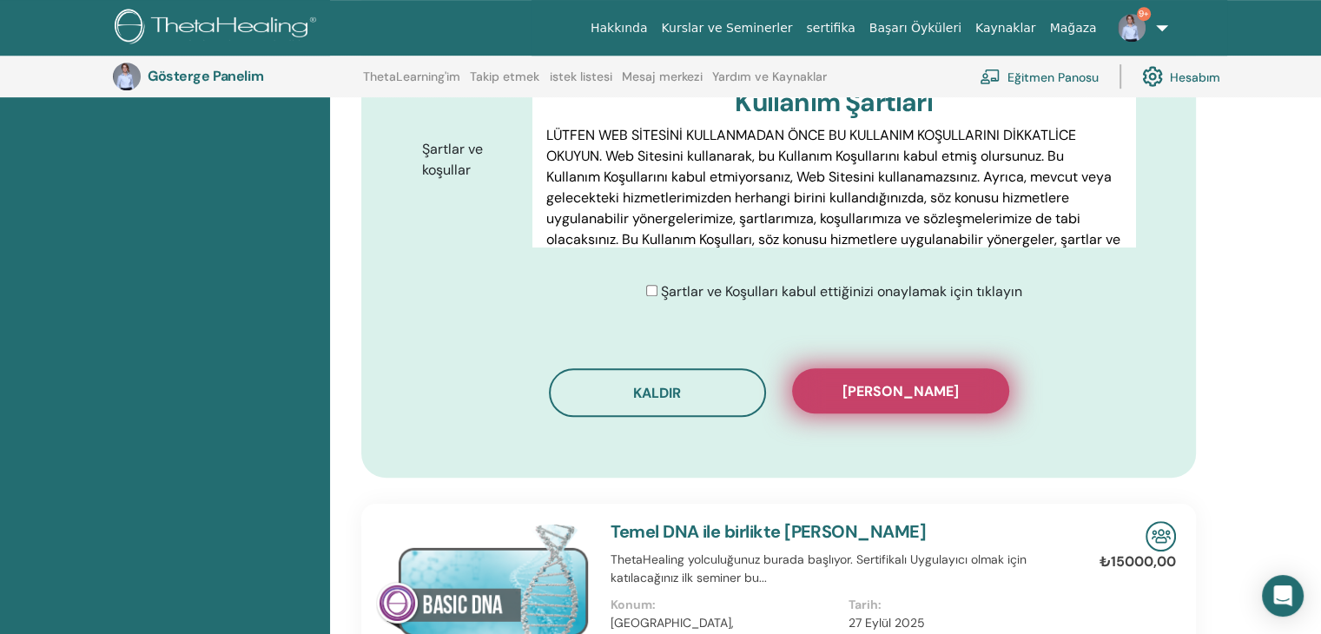
click at [938, 391] on font "Kaydı onayla" at bounding box center [900, 391] width 116 height 18
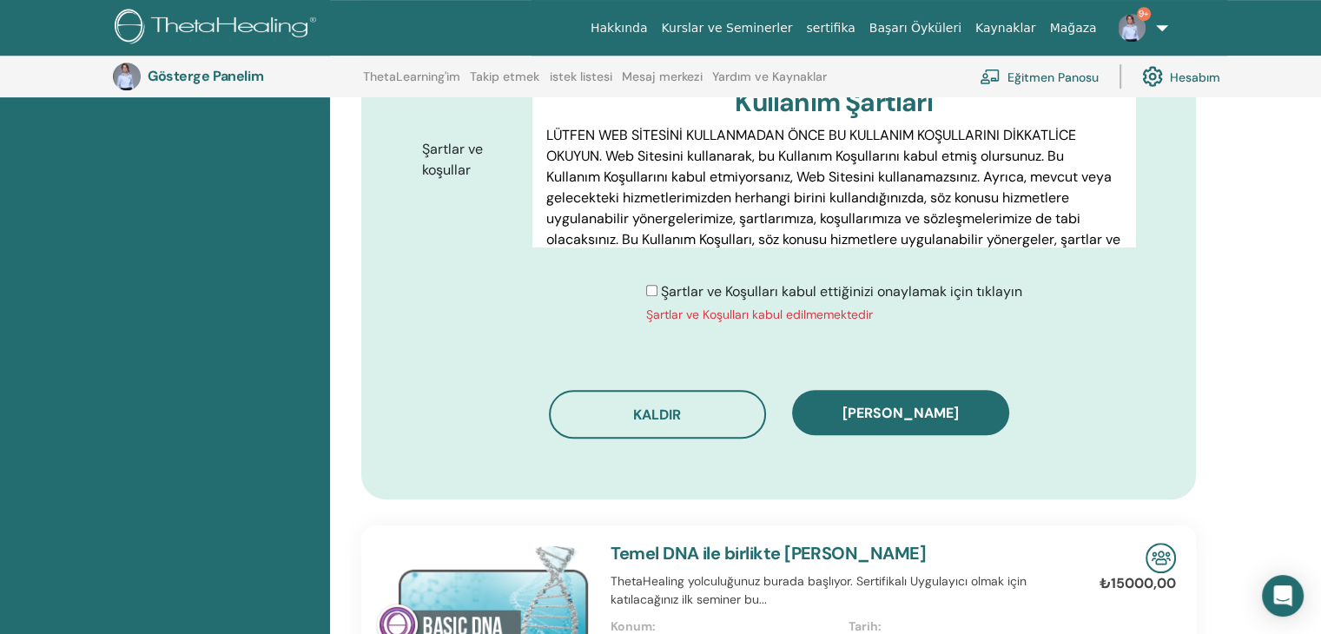
click at [651, 281] on div "Şartlar ve Koşulları kabul ettiğinizi onaylamak için tıklayın Şartlar ve Koşull…" at bounding box center [834, 302] width 376 height 43
click at [651, 294] on div "Şartlar ve Koşulları kabul ettiğinizi onaylamak için tıklayın Şartlar ve Koşull…" at bounding box center [834, 302] width 376 height 43
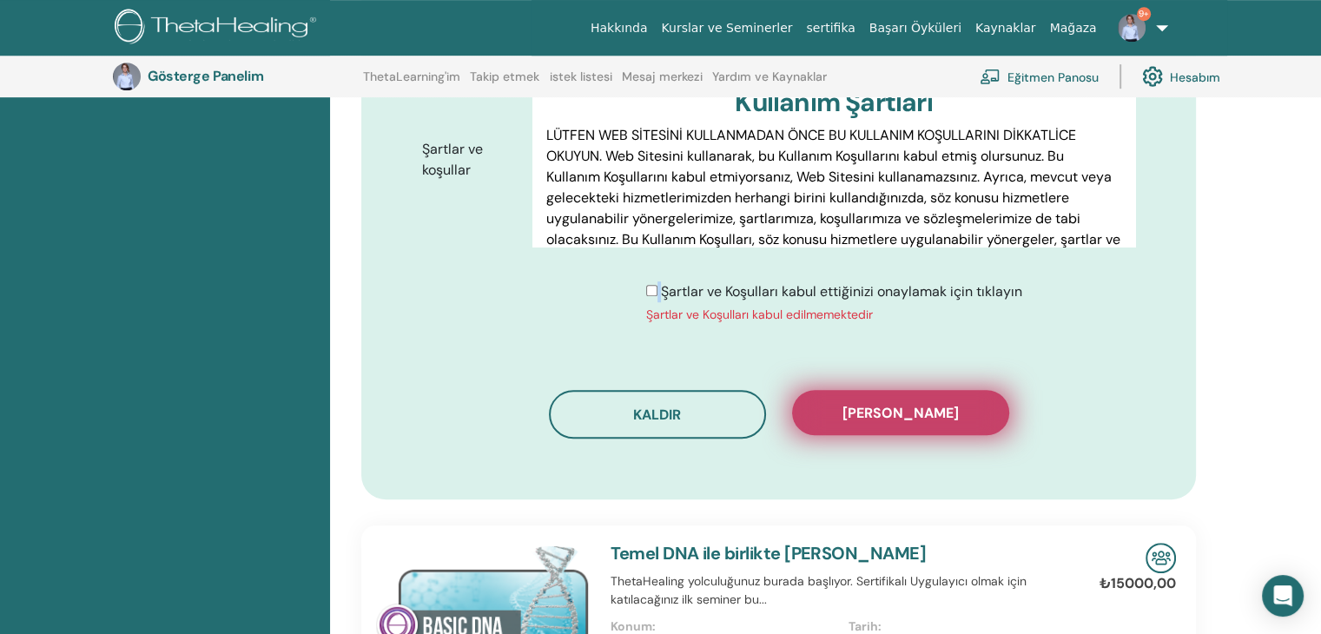
click at [906, 411] on font "Kaydı onayla" at bounding box center [900, 413] width 116 height 18
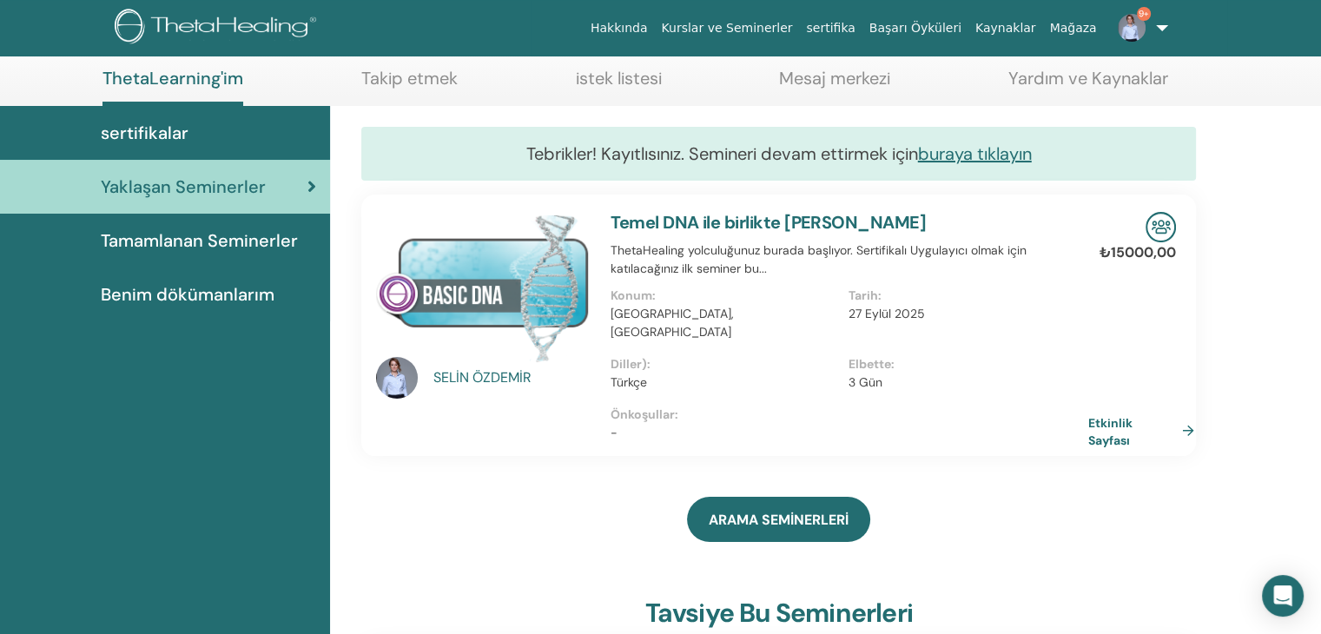
scroll to position [87, 0]
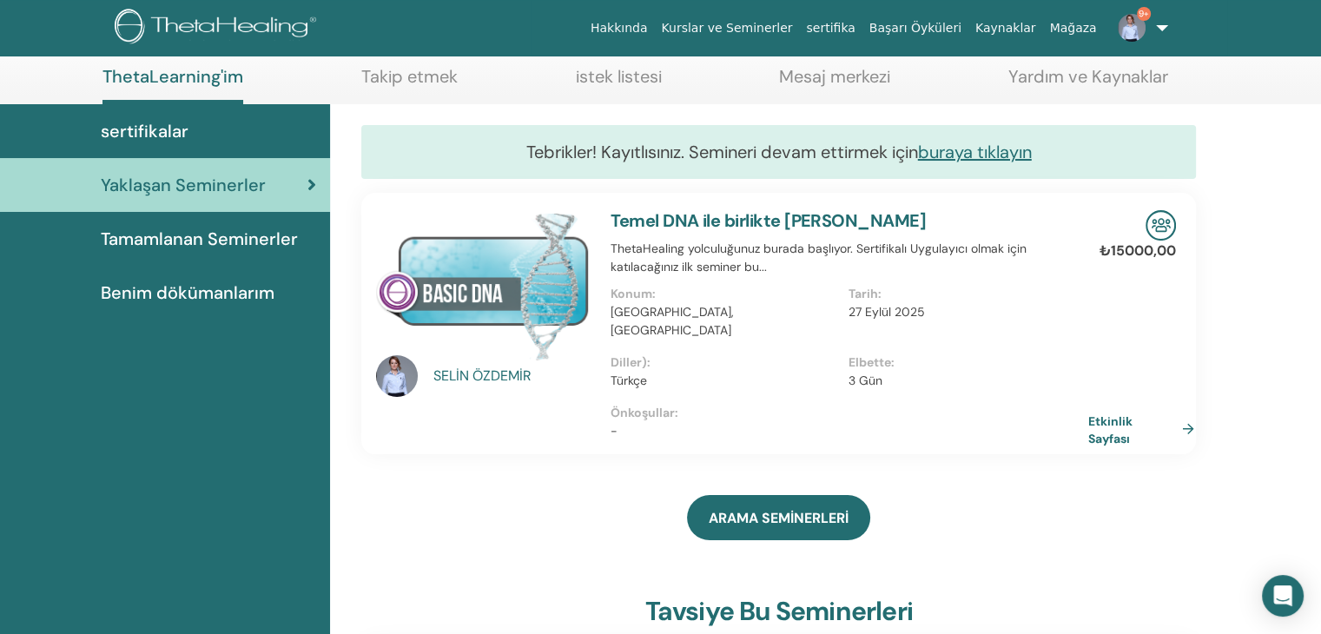
click at [1177, 418] on link "Etkinlik Sayfası" at bounding box center [1144, 429] width 113 height 34
